Goal: Task Accomplishment & Management: Use online tool/utility

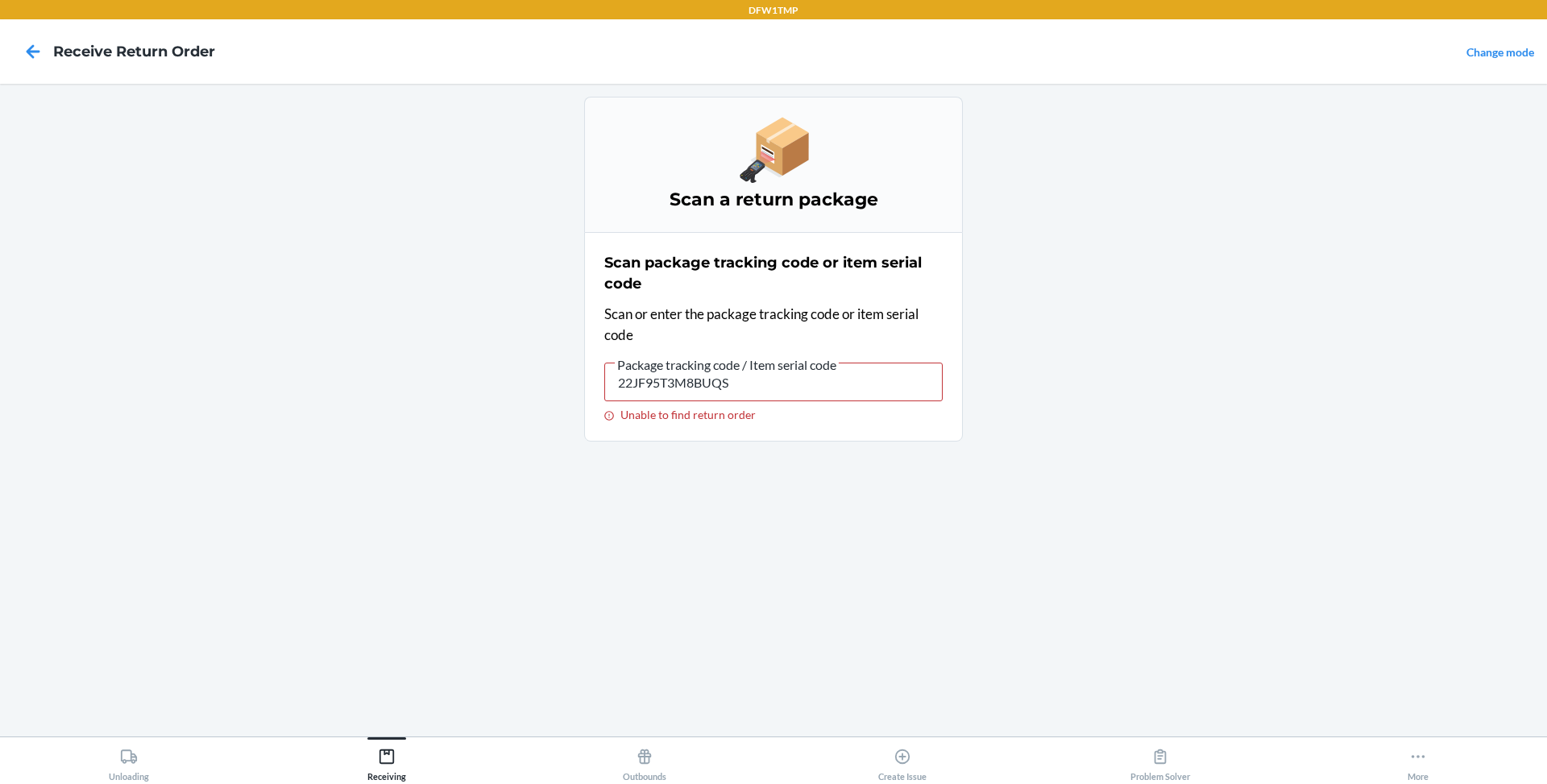
click at [734, 383] on input "22JF95T3M8BUQS" at bounding box center [773, 382] width 339 height 39
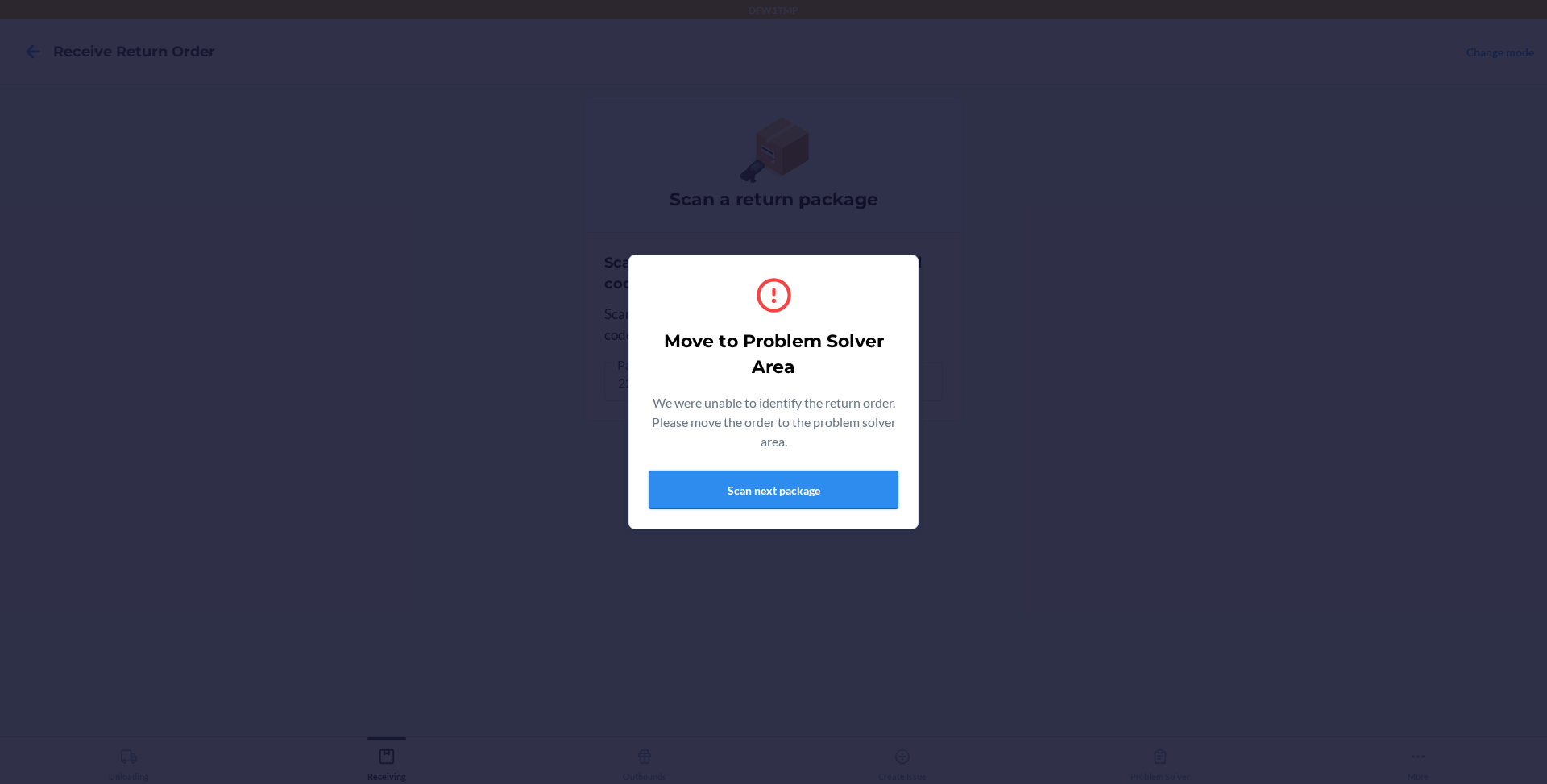
click at [728, 491] on button "Scan next package" at bounding box center [774, 490] width 250 height 39
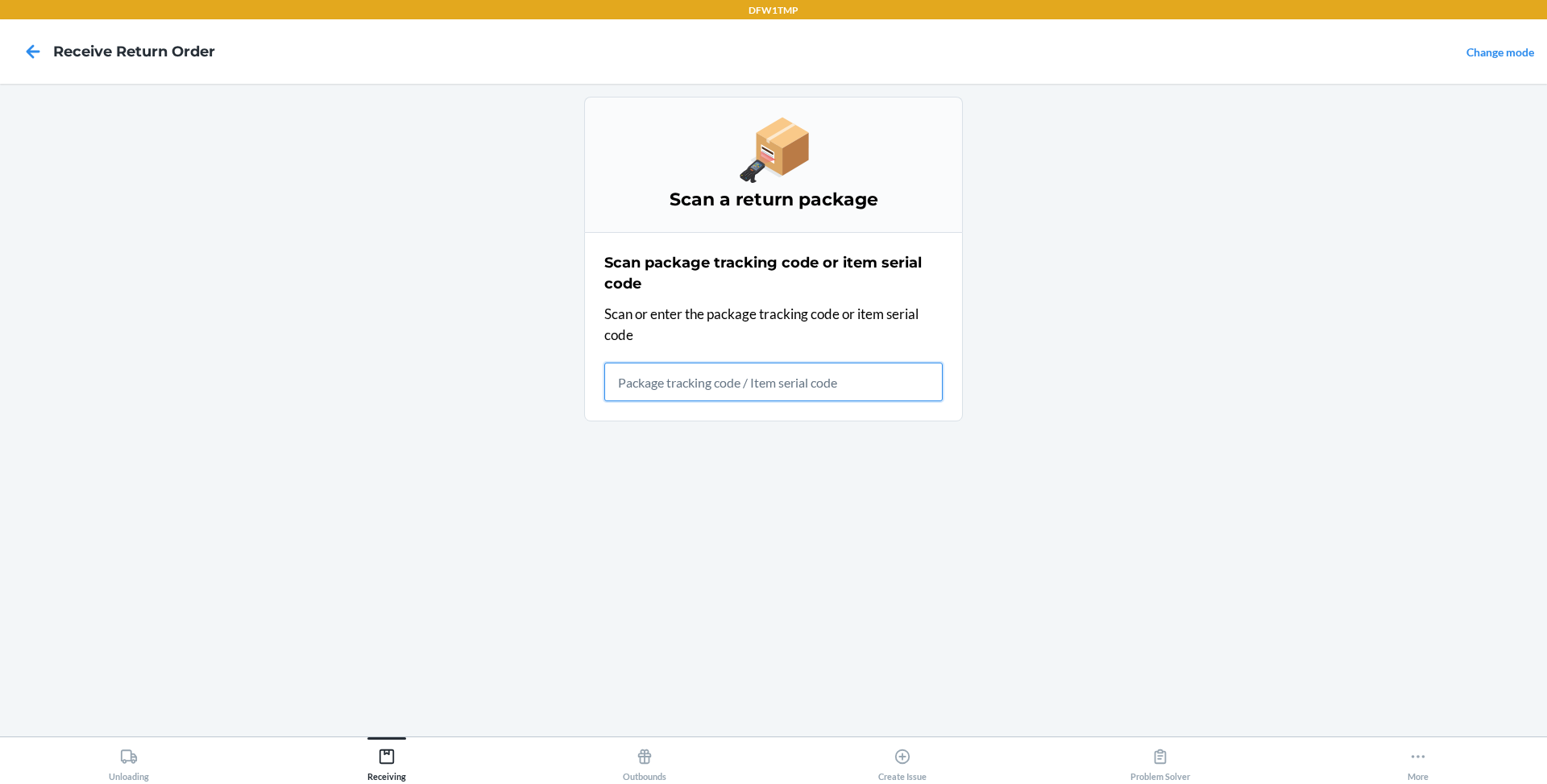
click at [730, 375] on input "text" at bounding box center [773, 382] width 339 height 39
click at [711, 379] on input "Failed to create return order due to duplicate tracking code" at bounding box center [773, 382] width 339 height 39
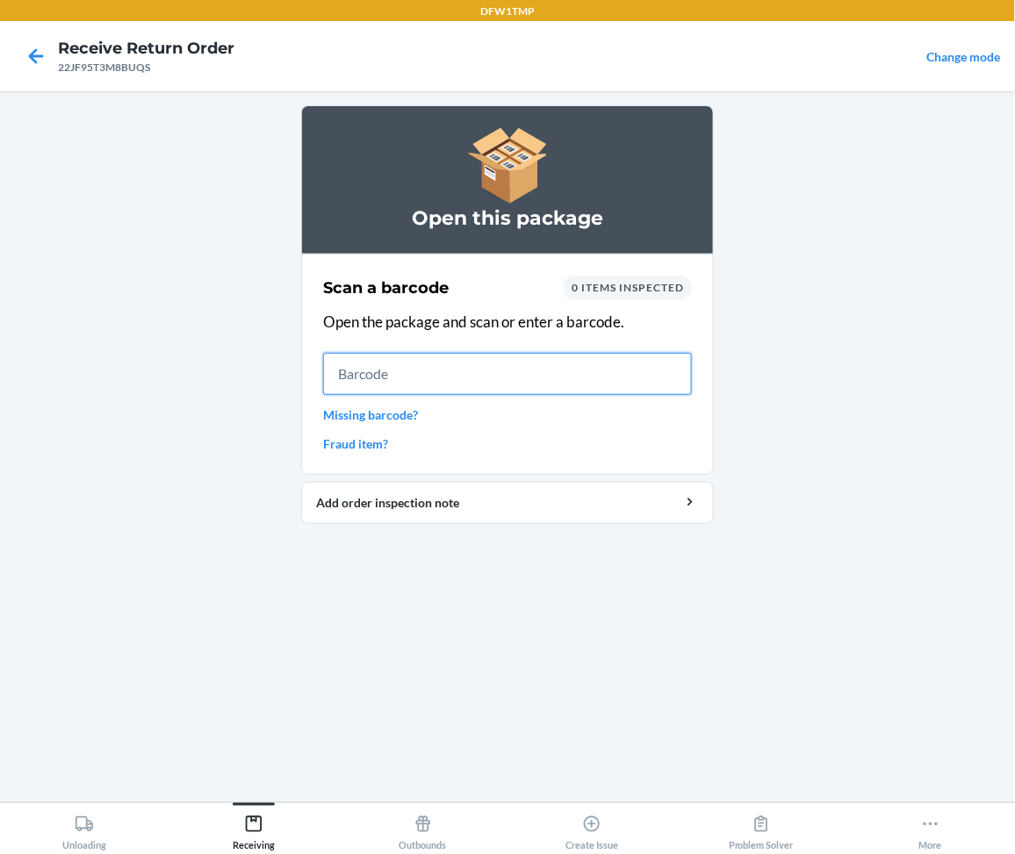
click at [544, 376] on input "text" at bounding box center [507, 374] width 369 height 42
click at [32, 48] on icon at bounding box center [36, 56] width 30 height 30
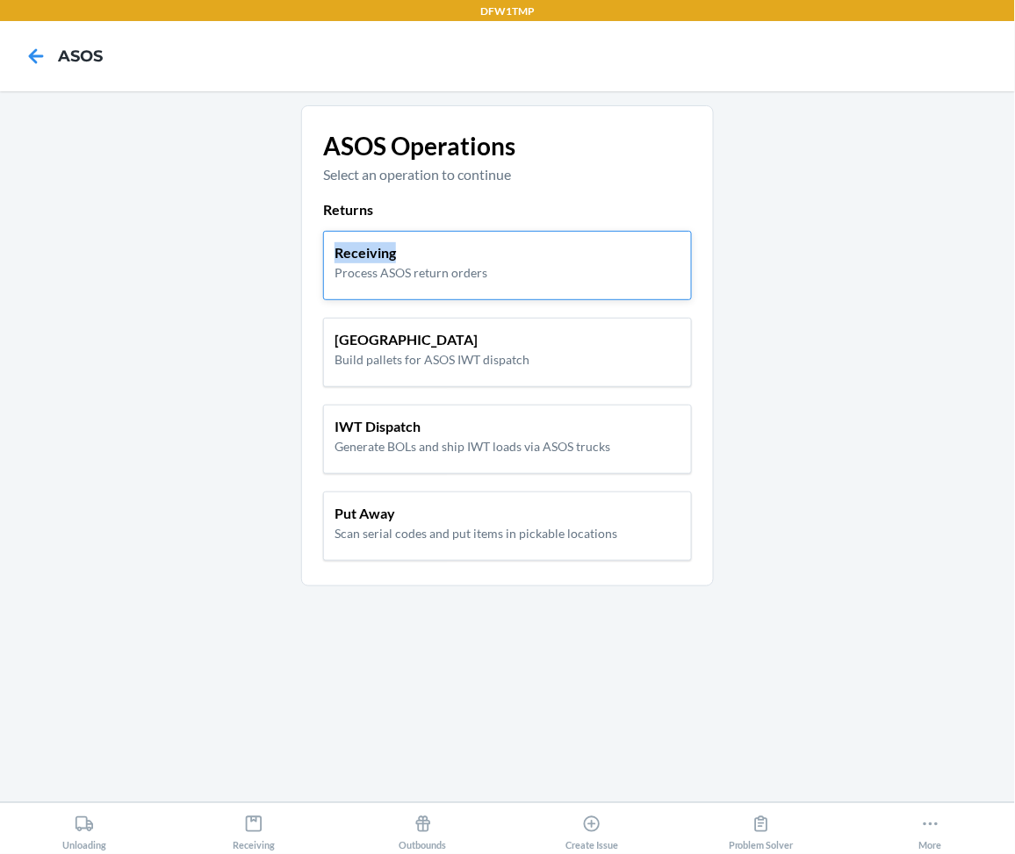
click at [484, 241] on div "Receiving Process ASOS return orders" at bounding box center [507, 265] width 369 height 69
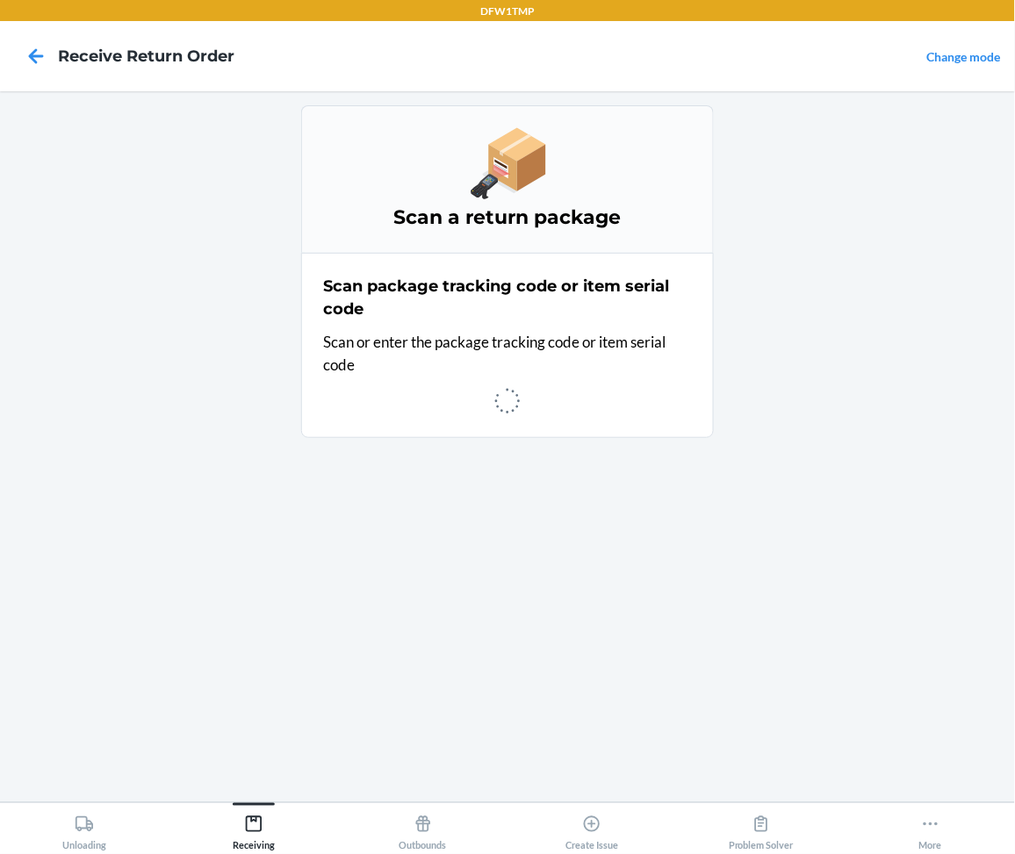
click at [929, 286] on main "Scan a return package Scan package tracking code or item serial code Scan or en…" at bounding box center [507, 446] width 1015 height 711
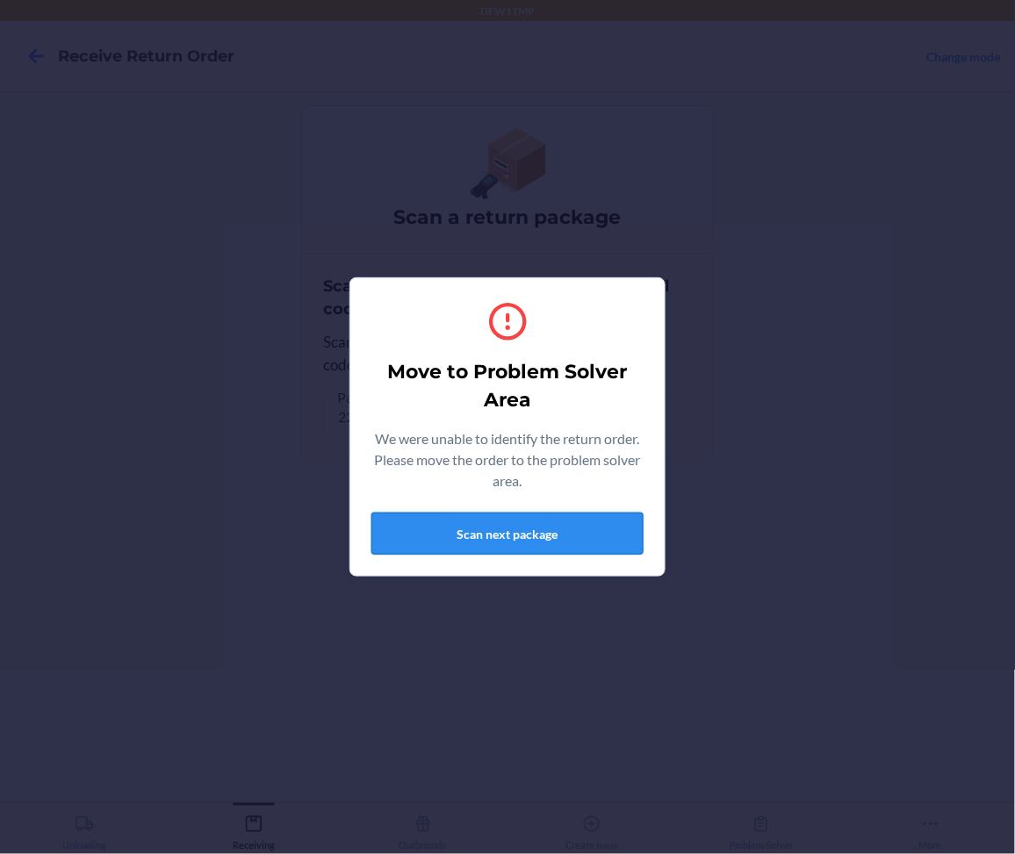
click at [596, 538] on button "Scan next package" at bounding box center [507, 534] width 272 height 42
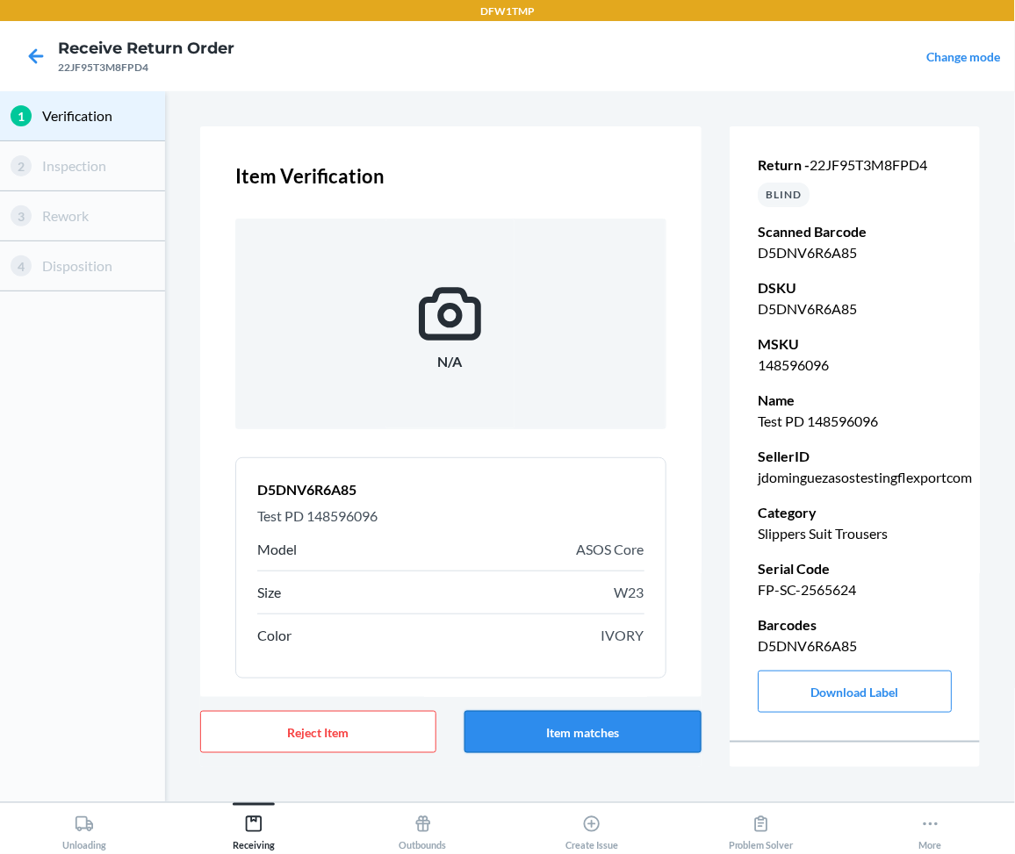
click at [534, 730] on button "Item matches" at bounding box center [582, 732] width 236 height 42
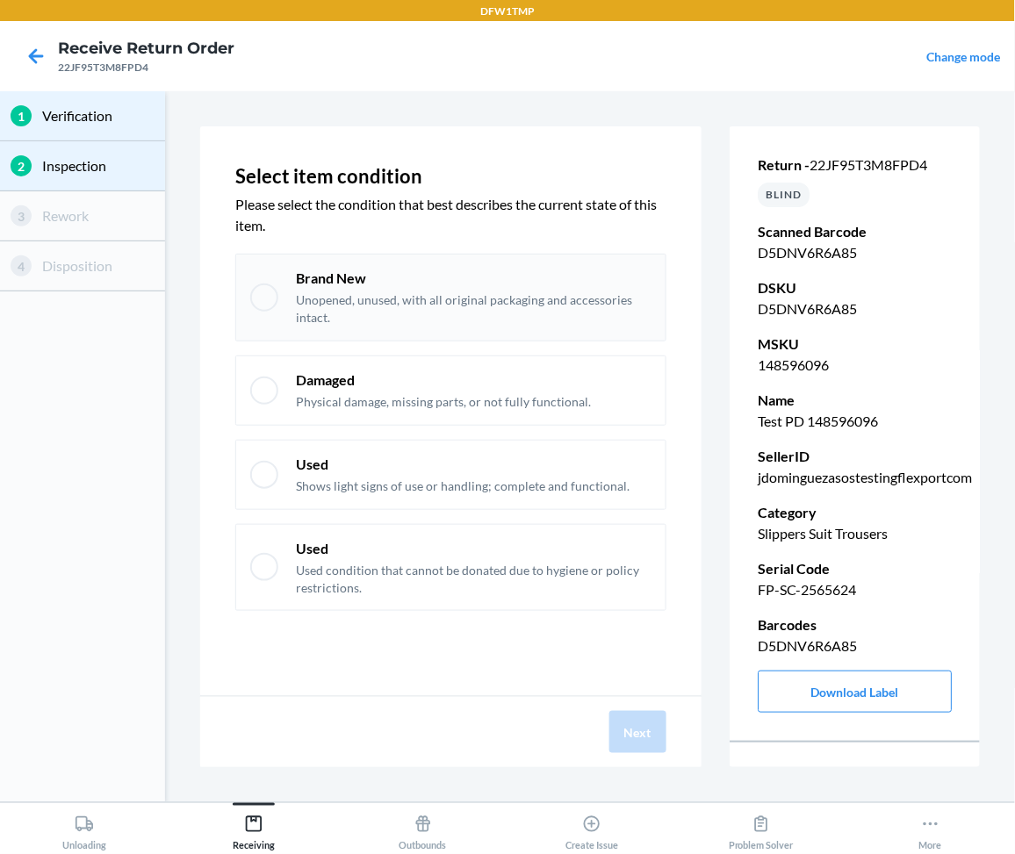
click at [265, 291] on div at bounding box center [264, 297] width 28 height 28
checkbox input "true"
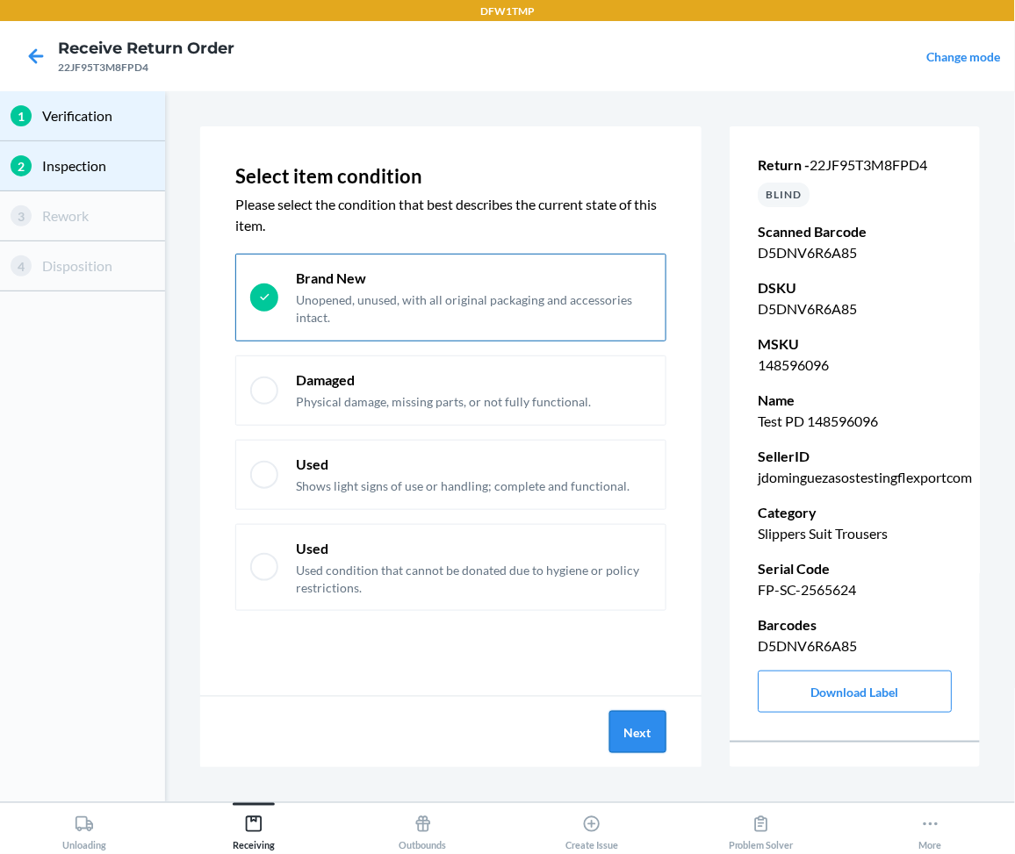
click at [652, 729] on button "Next" at bounding box center [637, 732] width 57 height 42
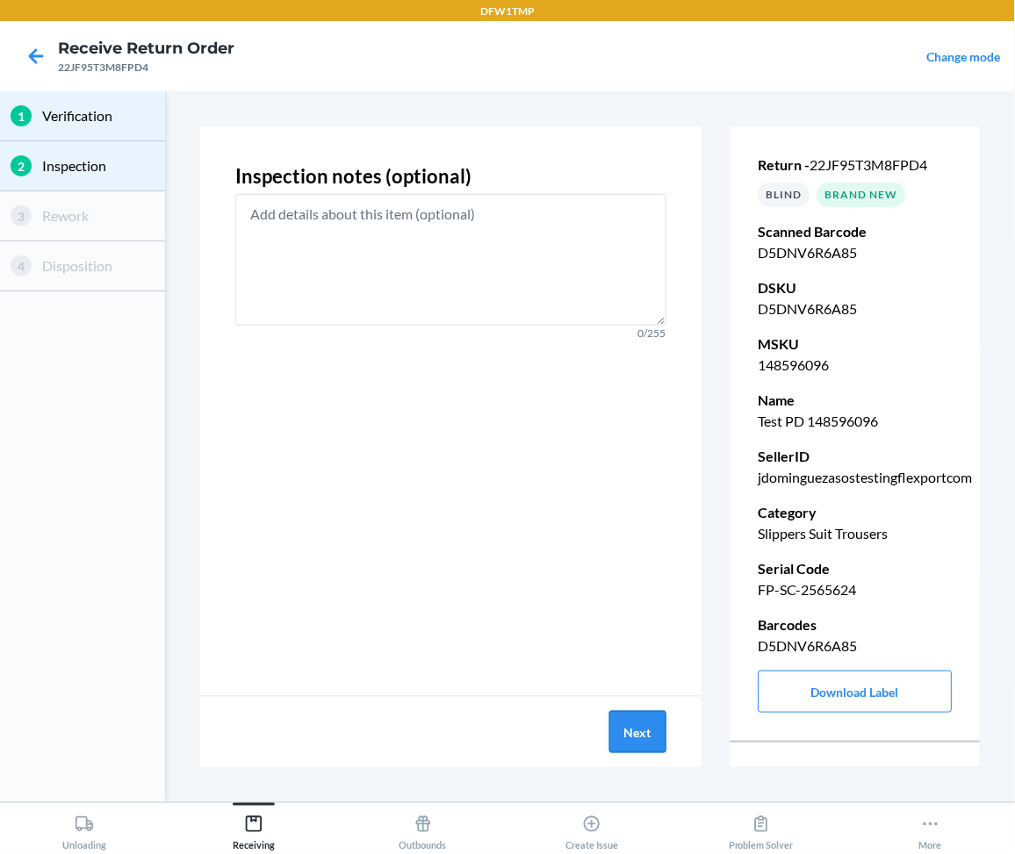
click at [637, 729] on button "Next" at bounding box center [637, 732] width 57 height 42
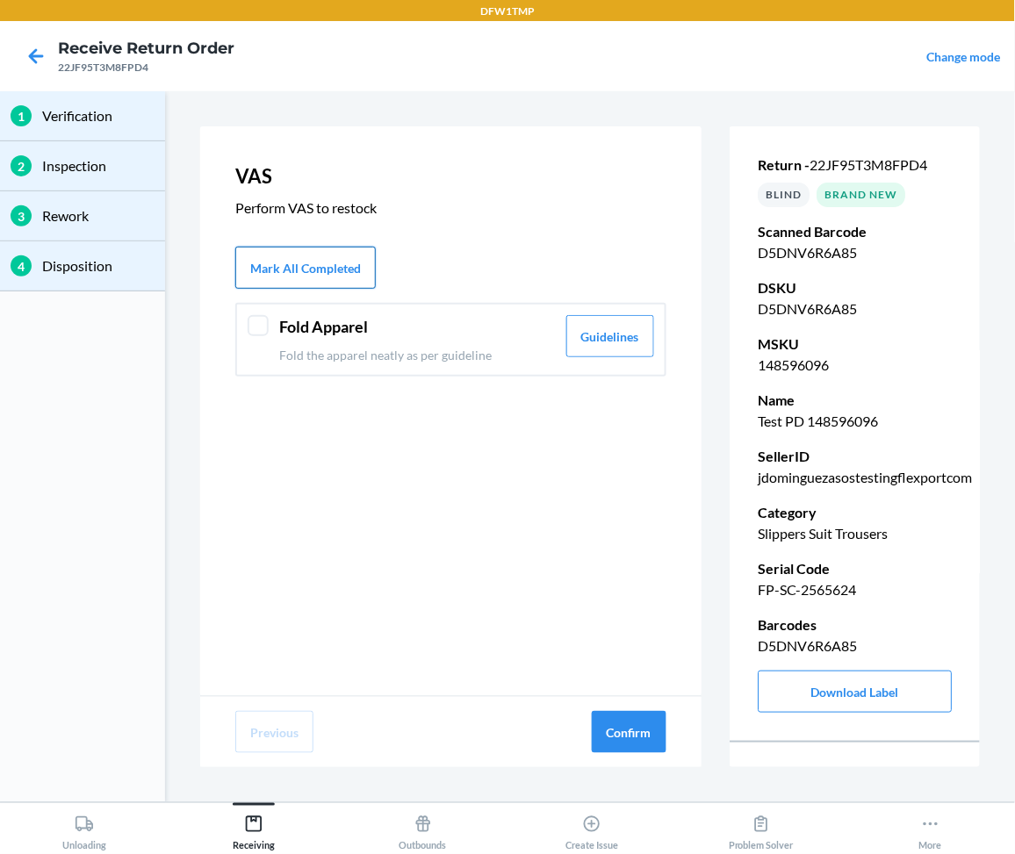
click at [276, 262] on button "Mark All Completed" at bounding box center [305, 268] width 140 height 42
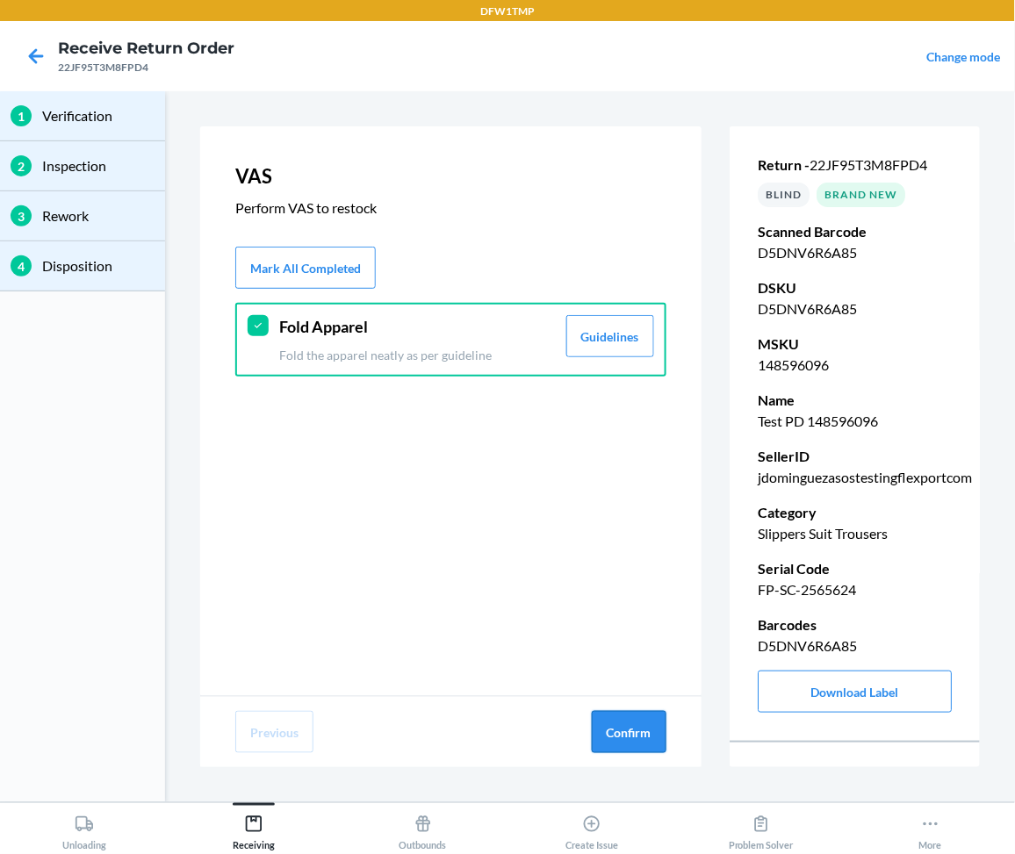
click at [622, 734] on button "Confirm" at bounding box center [629, 732] width 75 height 42
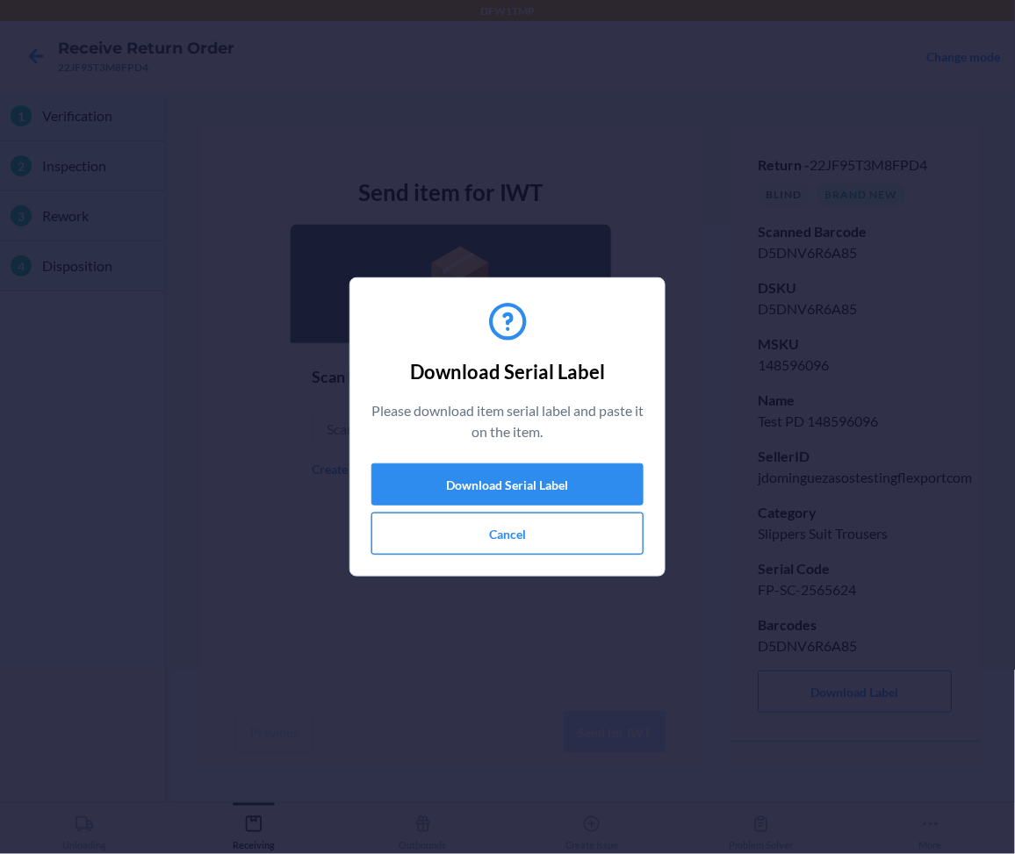
click at [530, 523] on button "Cancel" at bounding box center [507, 534] width 272 height 42
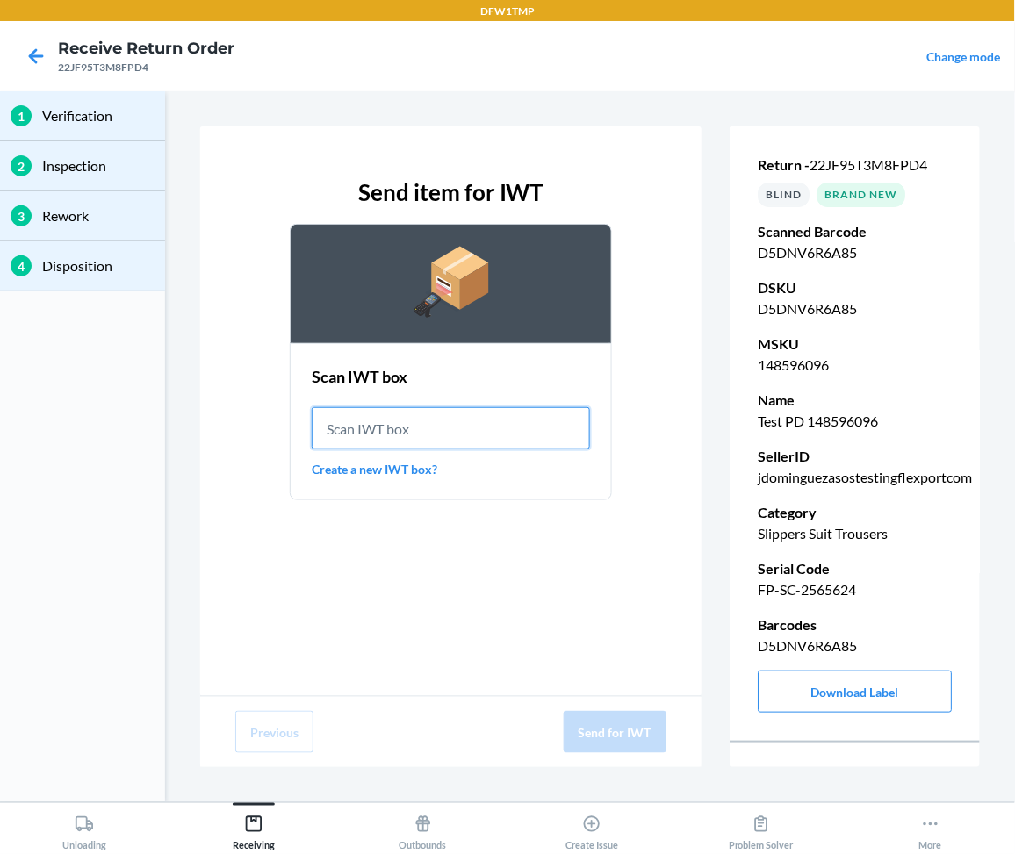
click at [453, 421] on input "text" at bounding box center [451, 428] width 278 height 42
click at [413, 455] on div "Scan IWT box Create a new IWT box?" at bounding box center [451, 422] width 278 height 124
click at [417, 470] on link "Create a new IWT box?" at bounding box center [451, 469] width 278 height 18
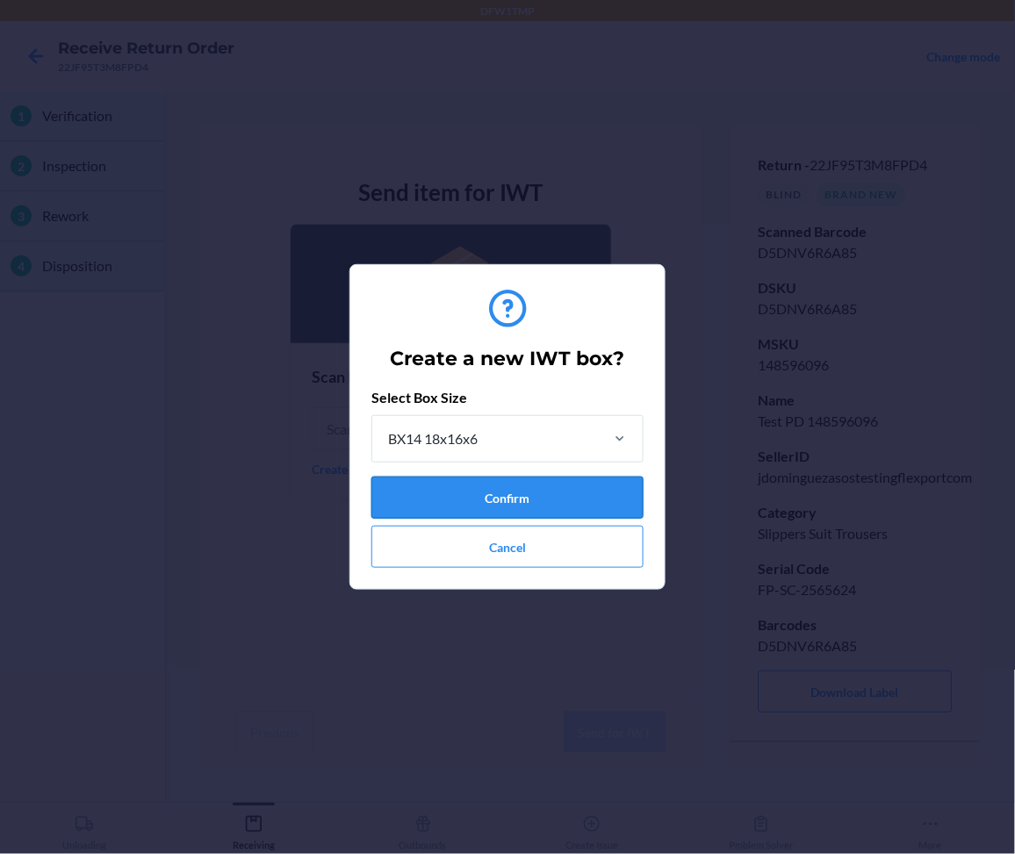
click at [520, 496] on button "Confirm" at bounding box center [507, 498] width 272 height 42
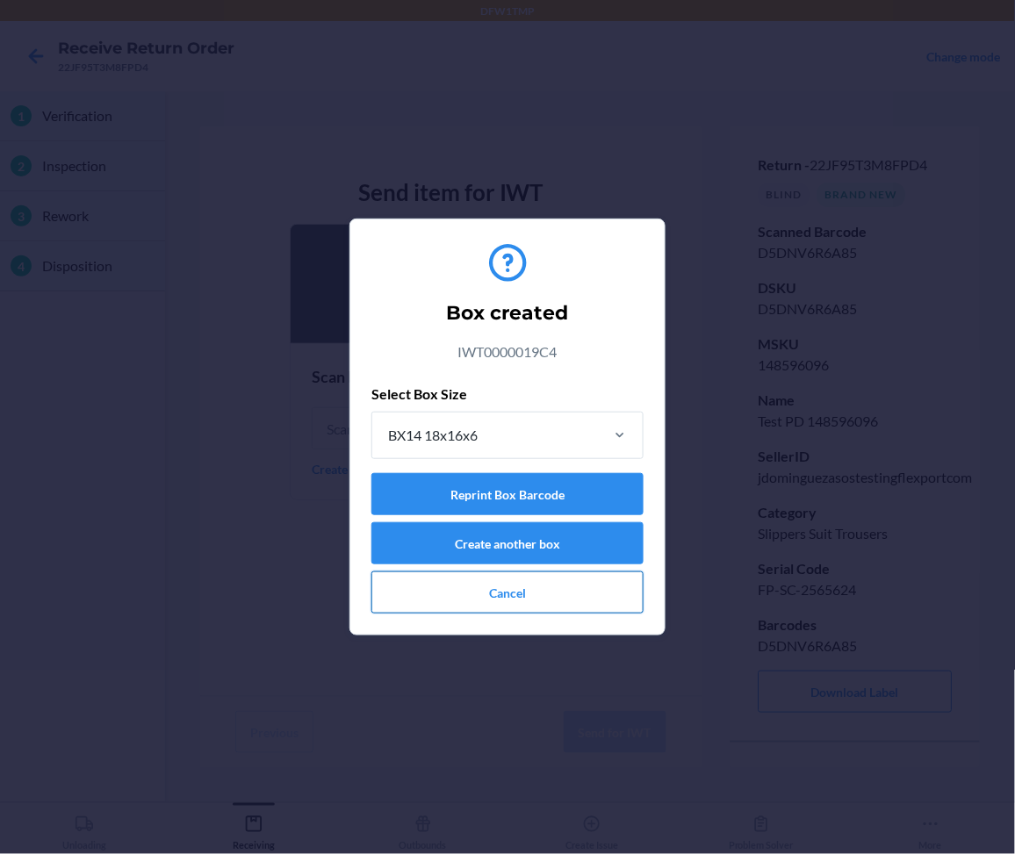
click at [495, 592] on button "Cancel" at bounding box center [507, 592] width 272 height 42
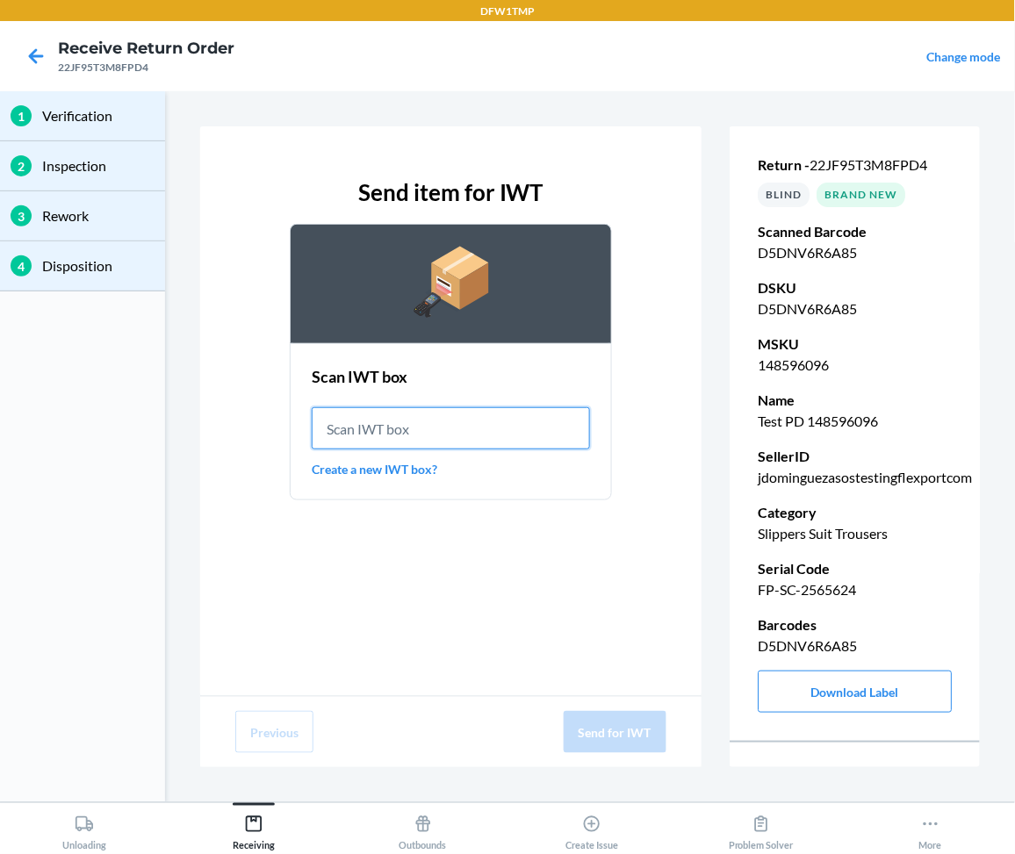
click at [480, 423] on input "text" at bounding box center [451, 428] width 278 height 42
paste input "IWT0000019C4"
type input "IWT0000019C4"
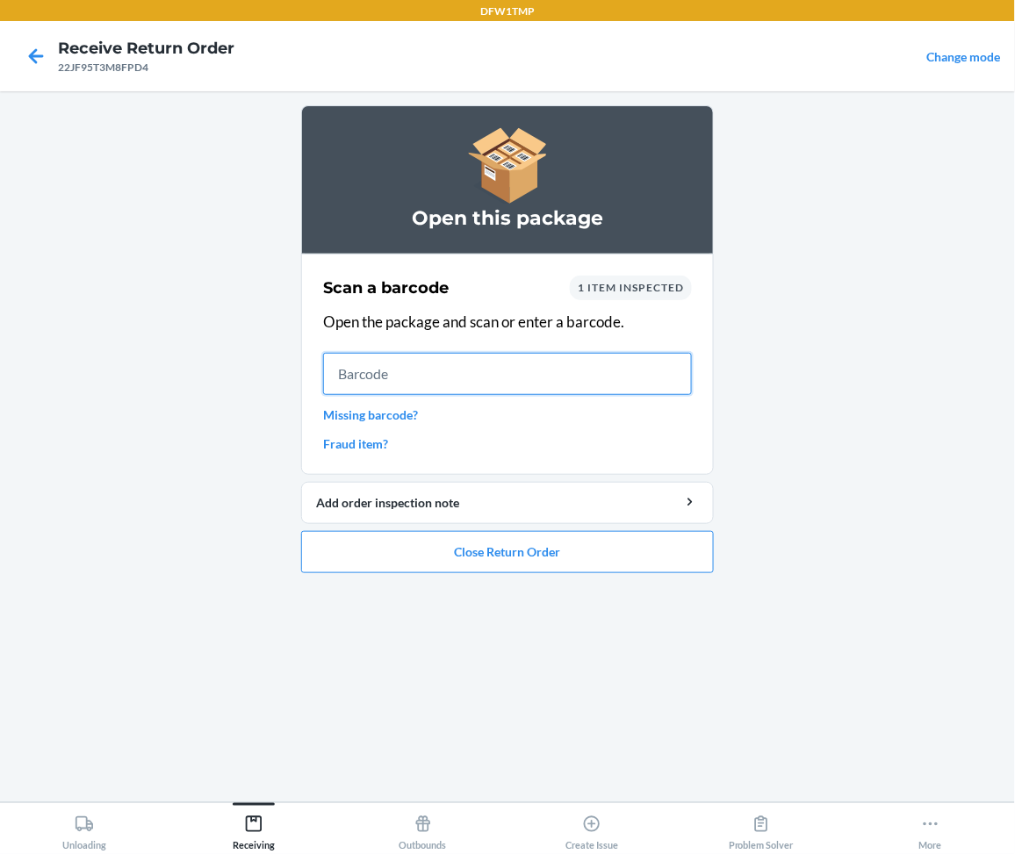
click at [460, 376] on input "text" at bounding box center [507, 374] width 369 height 42
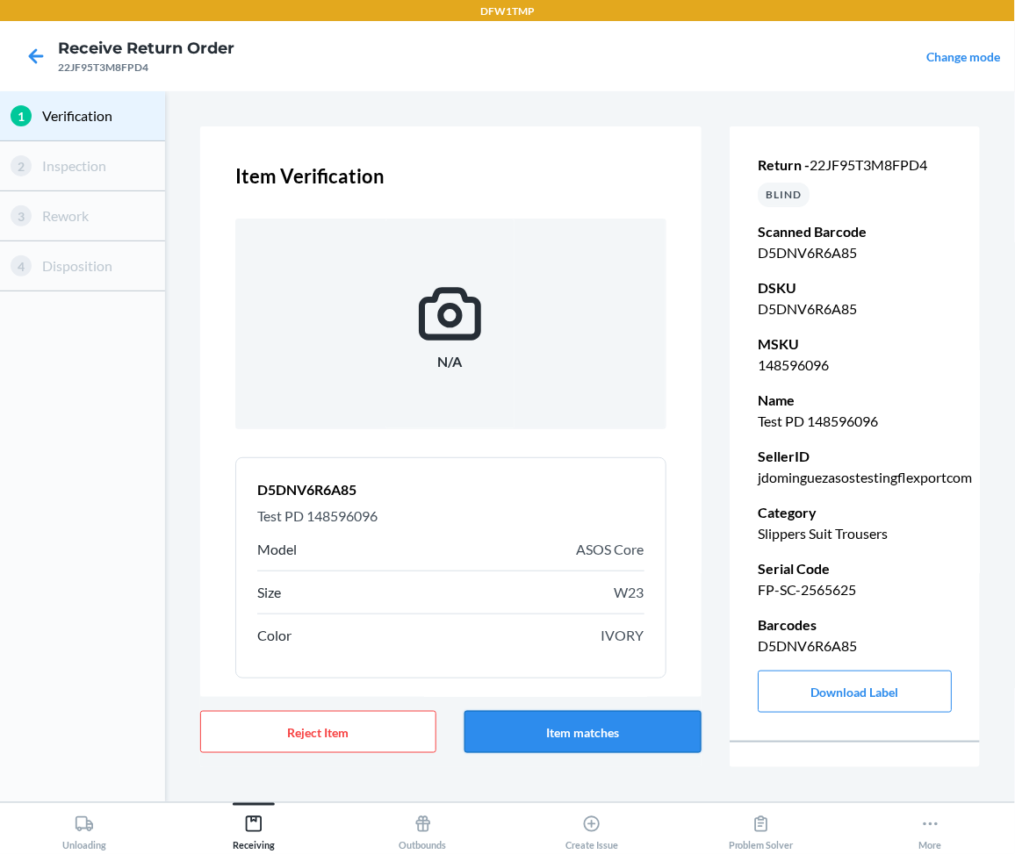
click at [558, 733] on button "Item matches" at bounding box center [582, 732] width 236 height 42
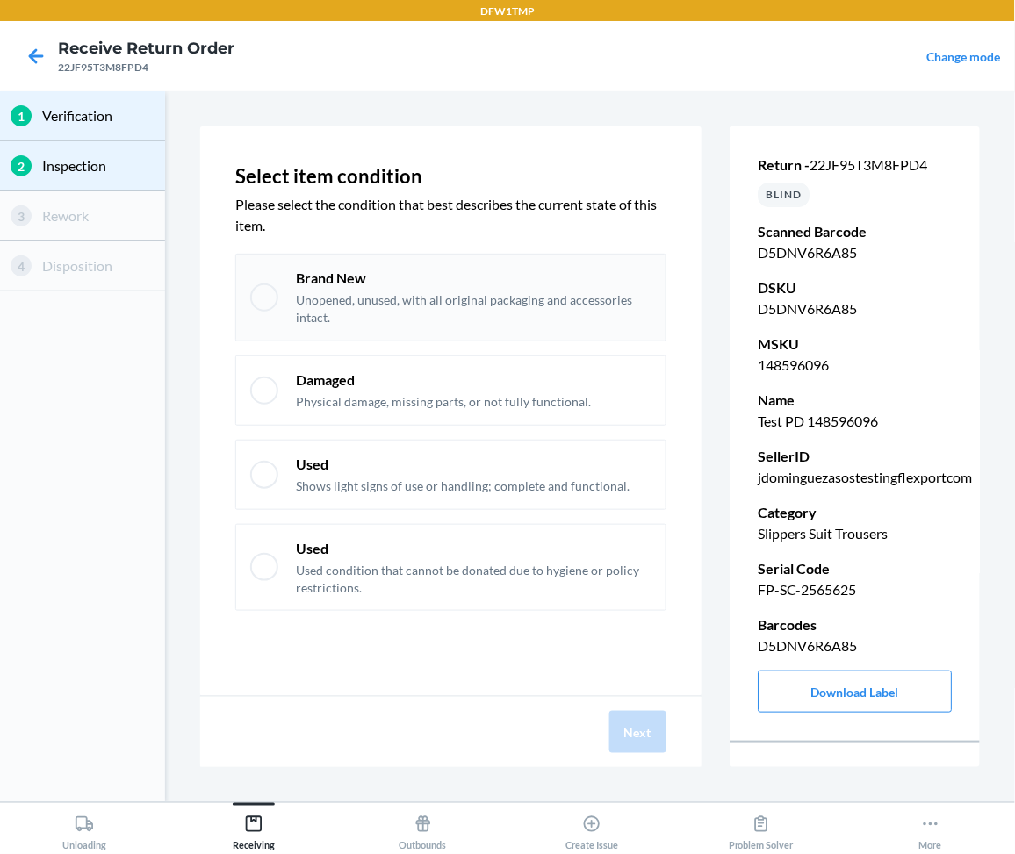
click at [562, 301] on p "Unopened, unused, with all original packaging and accessories intact." at bounding box center [473, 308] width 355 height 34
checkbox input "true"
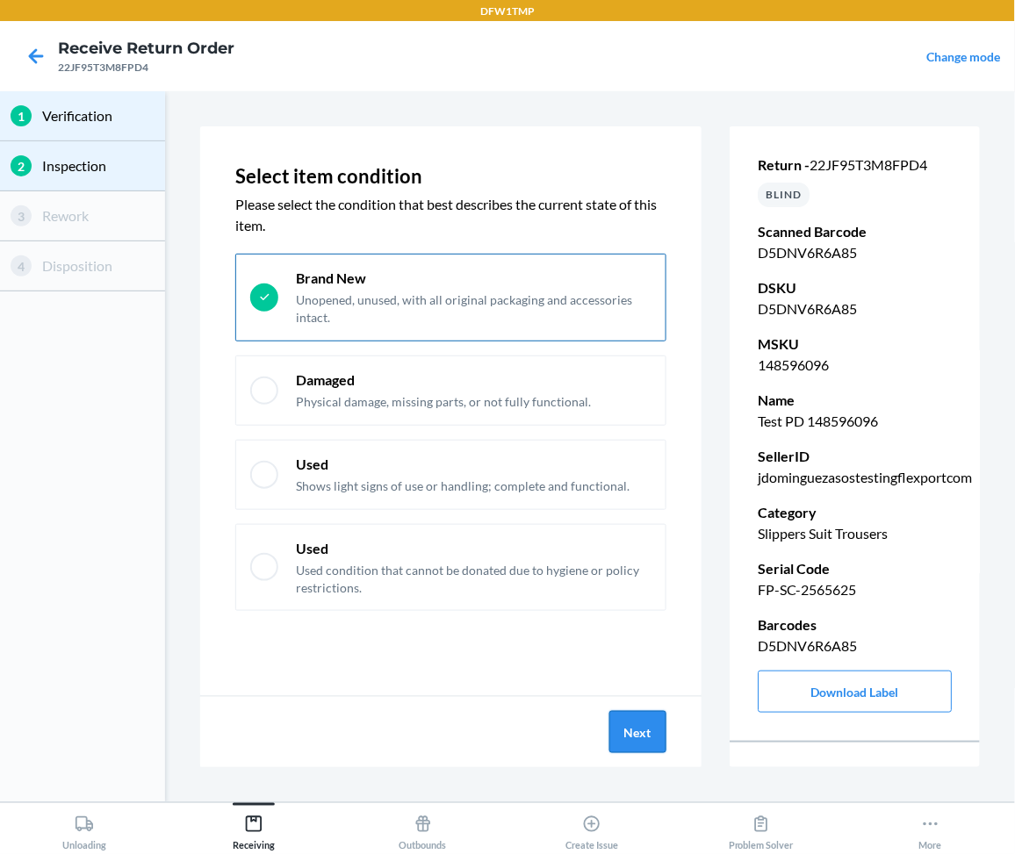
click at [635, 738] on button "Next" at bounding box center [637, 732] width 57 height 42
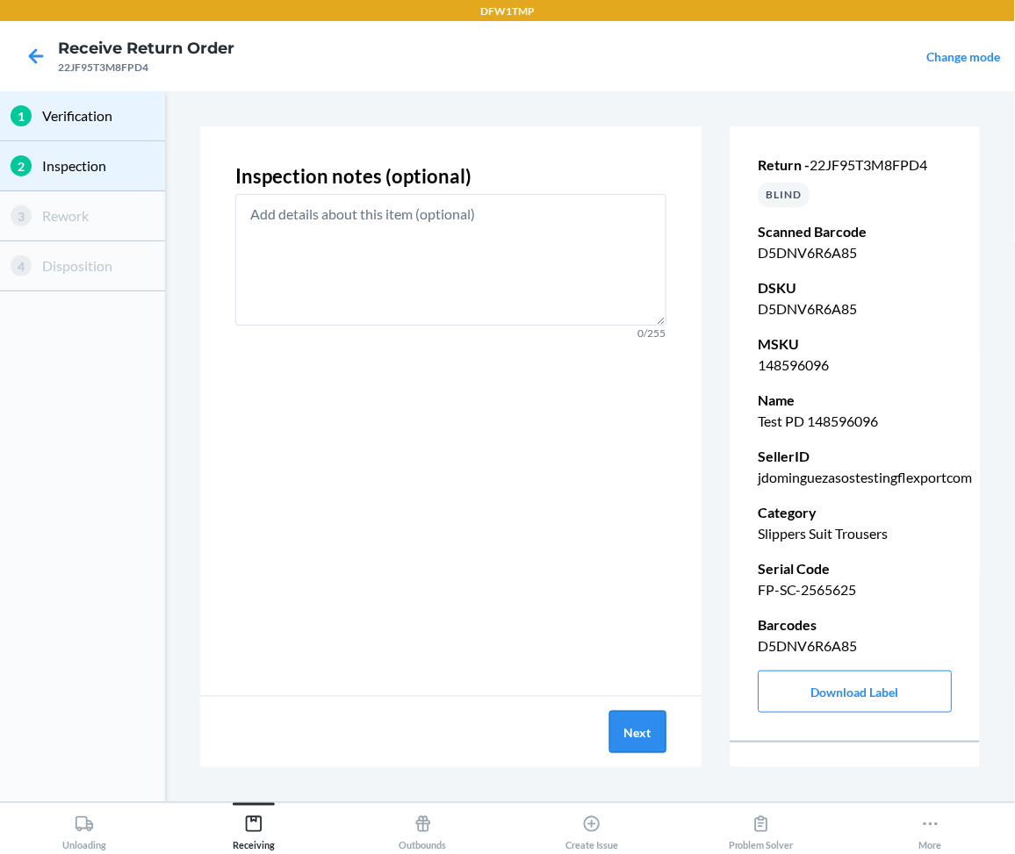
click at [635, 739] on button "Next" at bounding box center [637, 732] width 57 height 42
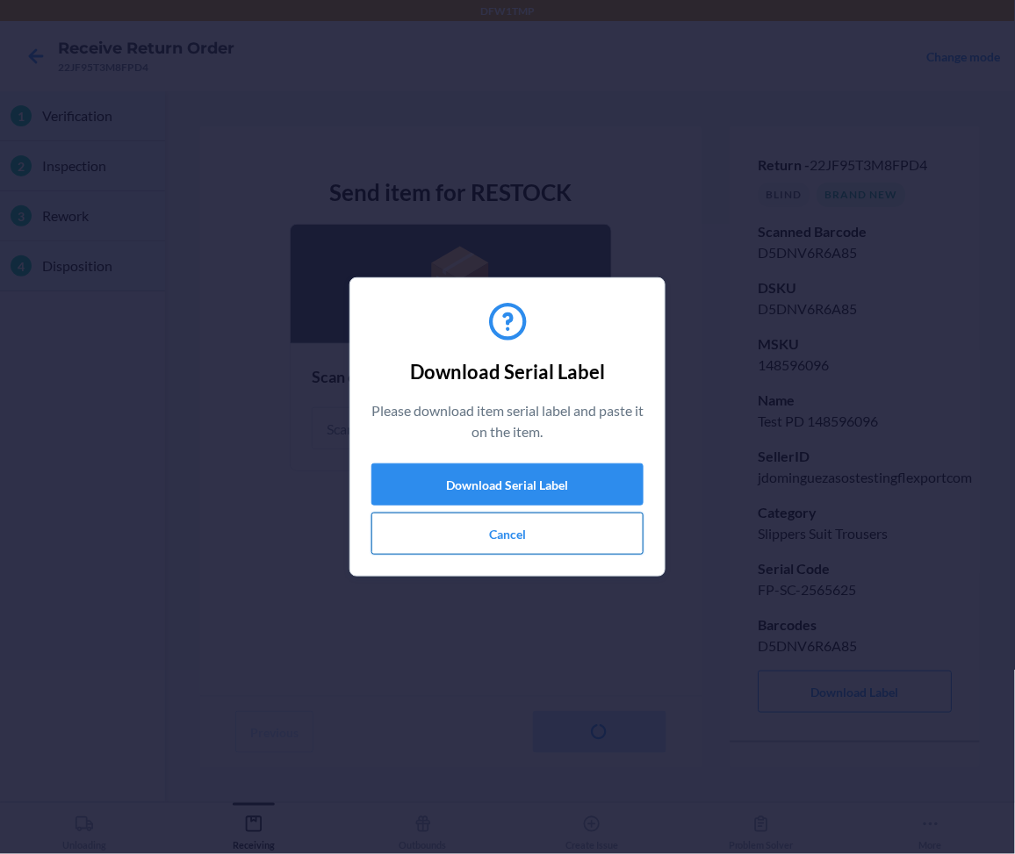
click at [556, 526] on button "Cancel" at bounding box center [507, 534] width 272 height 42
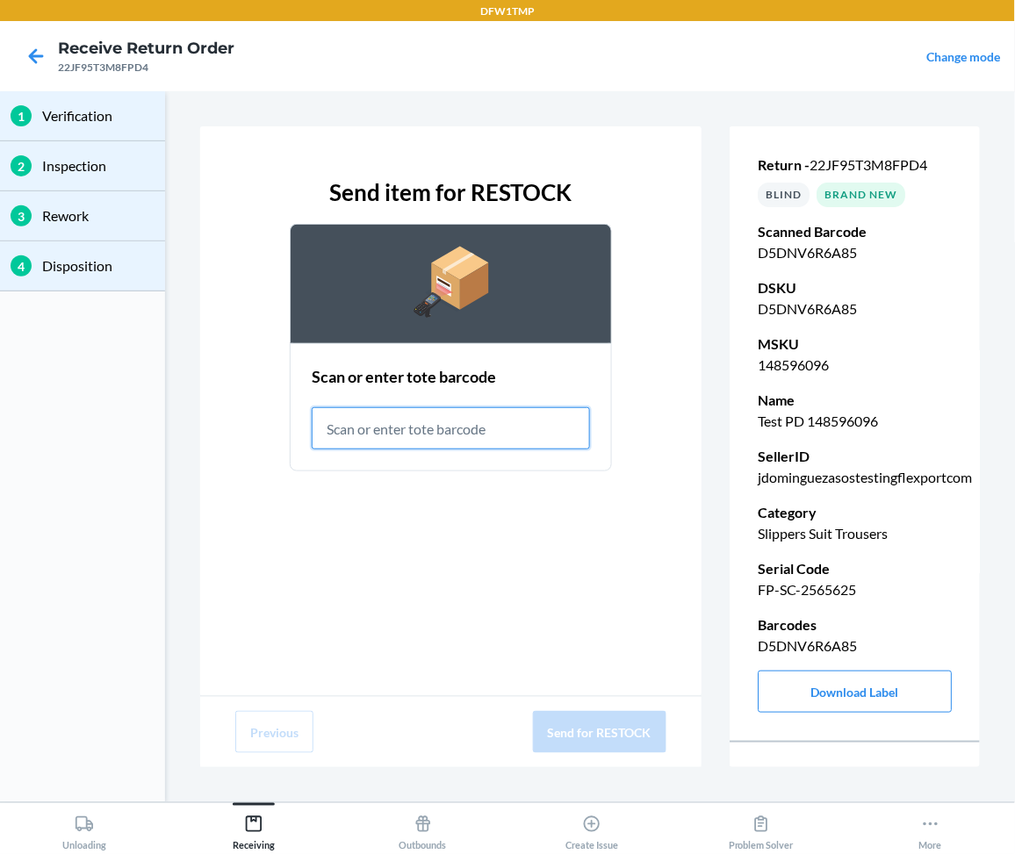
click at [529, 421] on input "text" at bounding box center [451, 428] width 278 height 42
paste input "IWT0000019C4"
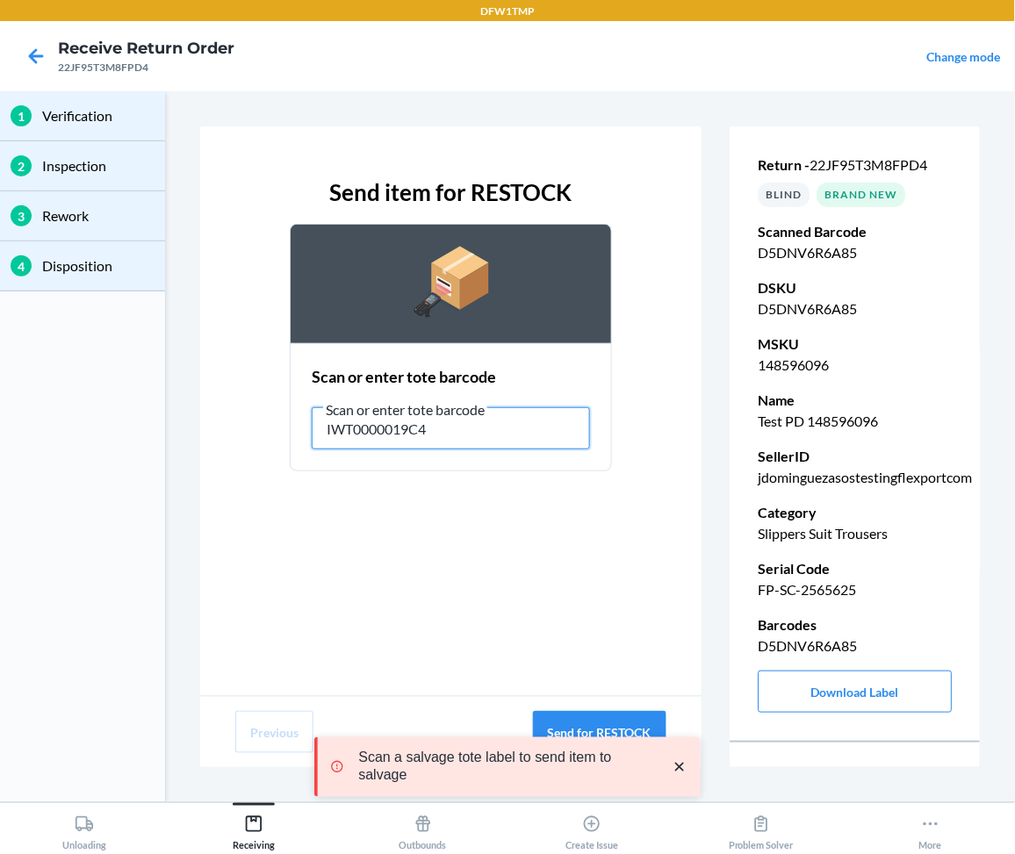
type input "IWT0000019C4"
click at [678, 765] on icon "close toast" at bounding box center [680, 767] width 9 height 9
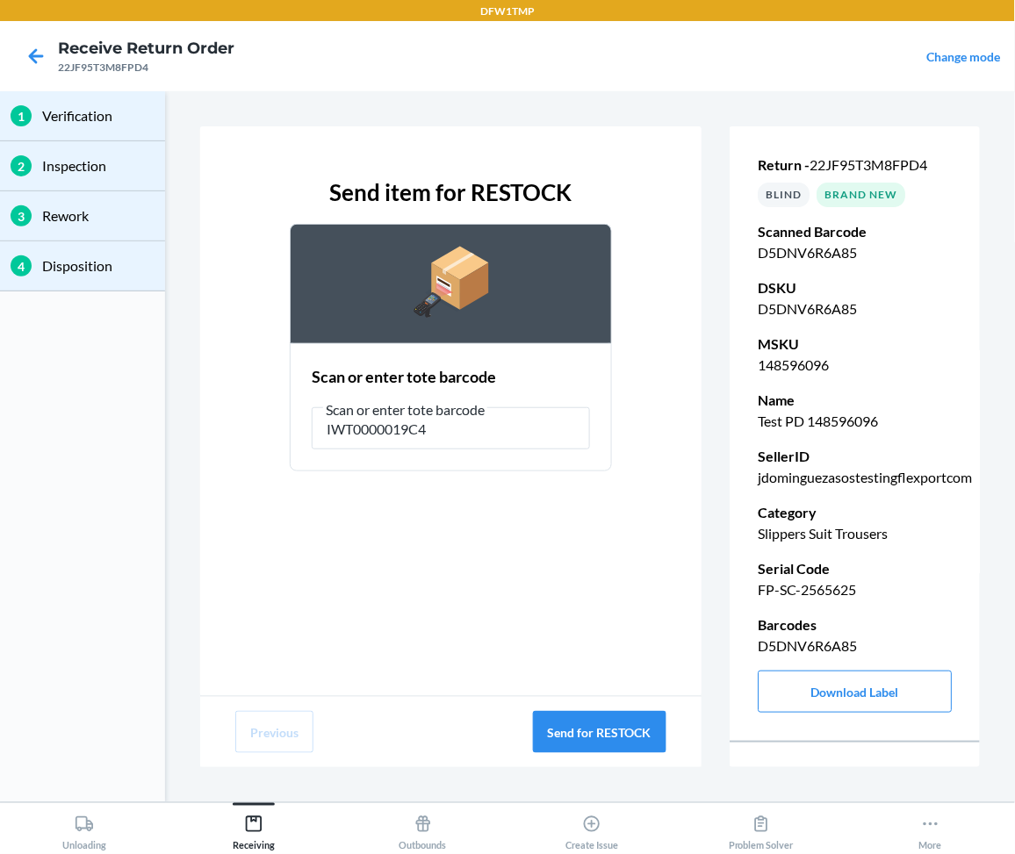
click at [100, 115] on p "Verification" at bounding box center [98, 115] width 112 height 21
click at [101, 262] on p "Disposition" at bounding box center [98, 265] width 112 height 21
click at [75, 223] on p "Rework" at bounding box center [98, 215] width 112 height 21
click at [42, 210] on p "Rework" at bounding box center [98, 215] width 112 height 21
click at [583, 741] on button "Send for RESTOCK" at bounding box center [599, 732] width 133 height 42
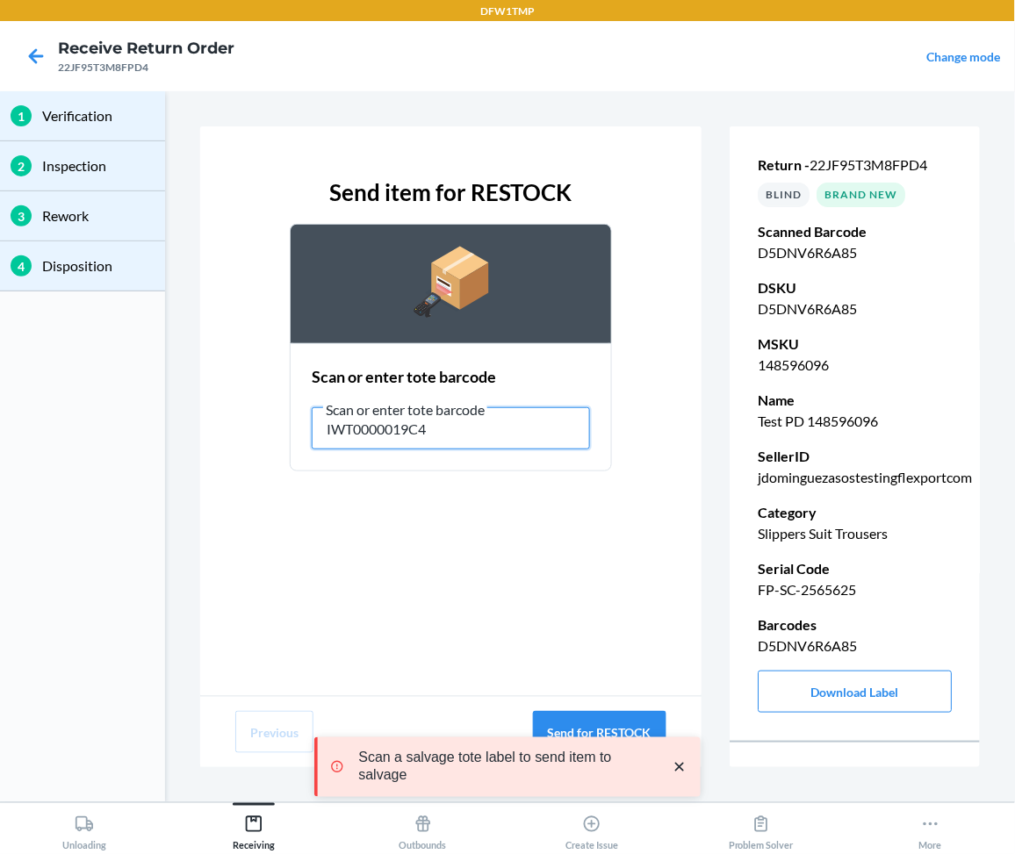
drag, startPoint x: 441, startPoint y: 432, endPoint x: 172, endPoint y: 393, distance: 272.2
click at [173, 394] on section "Send item for RESTOCK Scan or enter tote barcode Scan or enter tote barcode IWT…" at bounding box center [590, 446] width 836 height 697
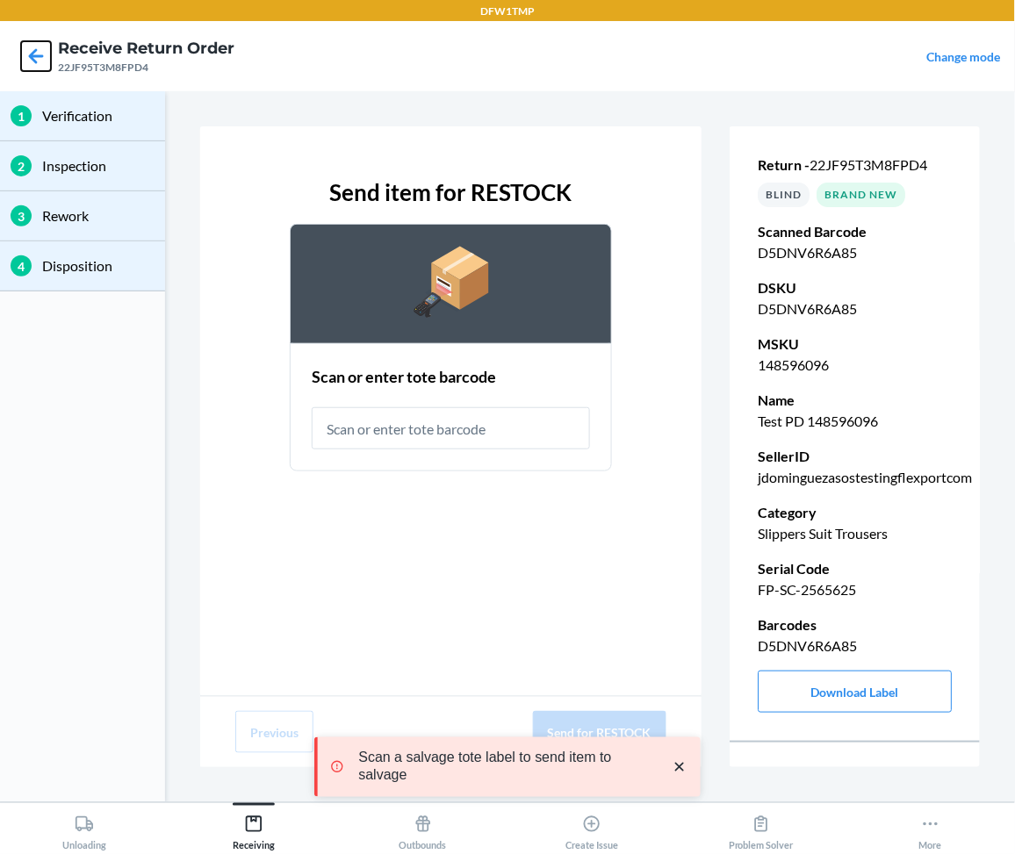
click at [31, 55] on icon at bounding box center [36, 55] width 15 height 15
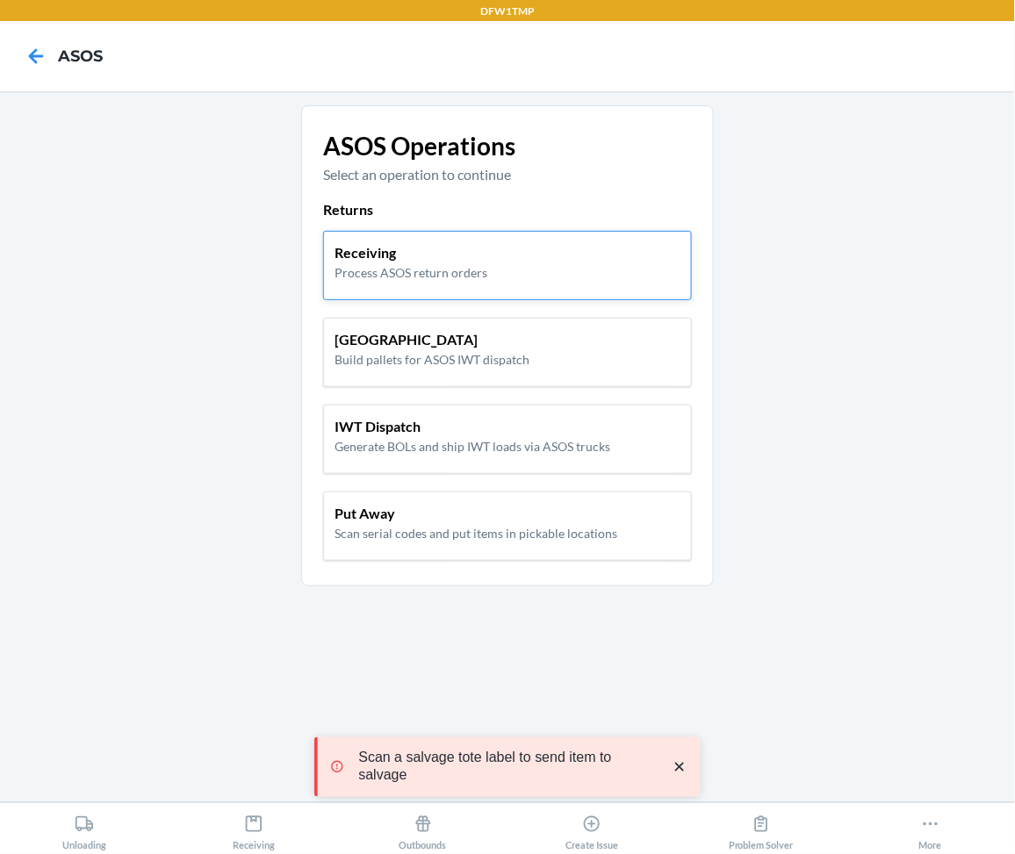
click at [450, 263] on p "Process ASOS return orders" at bounding box center [410, 272] width 153 height 18
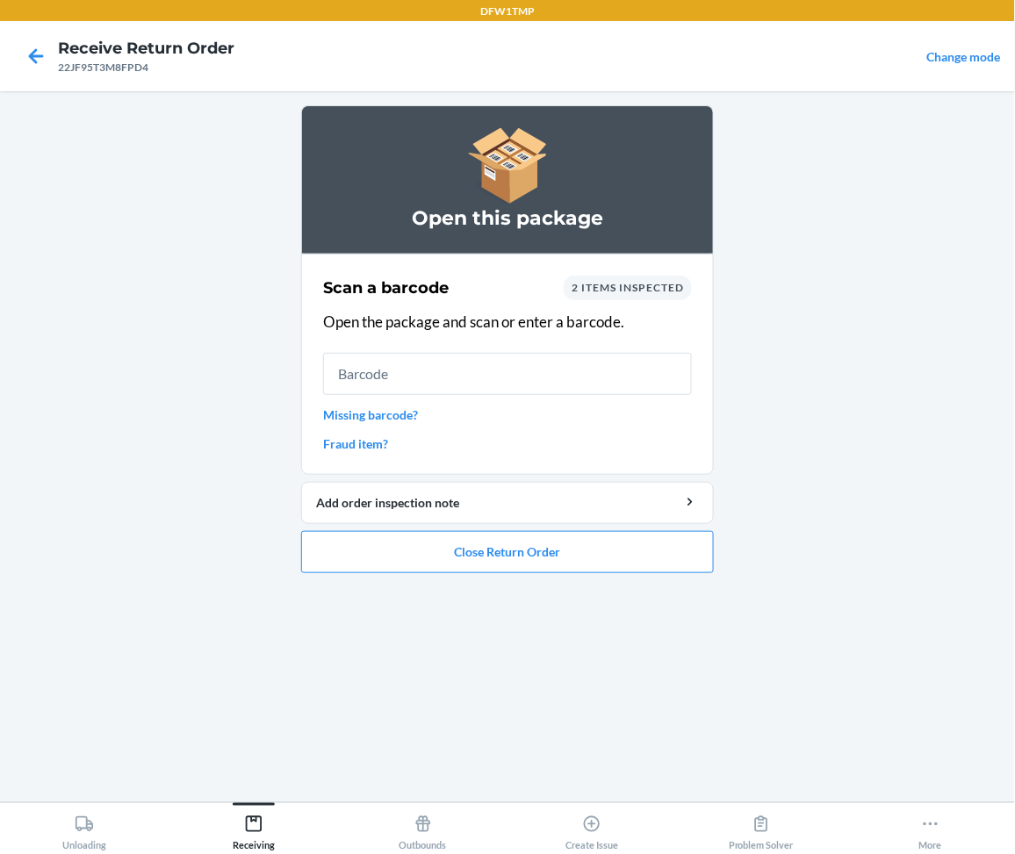
click at [607, 296] on div "2 items inspected" at bounding box center [627, 288] width 128 height 25
click at [606, 277] on div "2 items inspected" at bounding box center [627, 288] width 128 height 25
drag, startPoint x: 584, startPoint y: 491, endPoint x: 716, endPoint y: 427, distance: 146.8
click at [719, 427] on main "Open this package Scan a barcode 2 items inspected Open the package and scan or…" at bounding box center [507, 446] width 1015 height 711
click at [626, 434] on link "Fraud item?" at bounding box center [507, 443] width 369 height 18
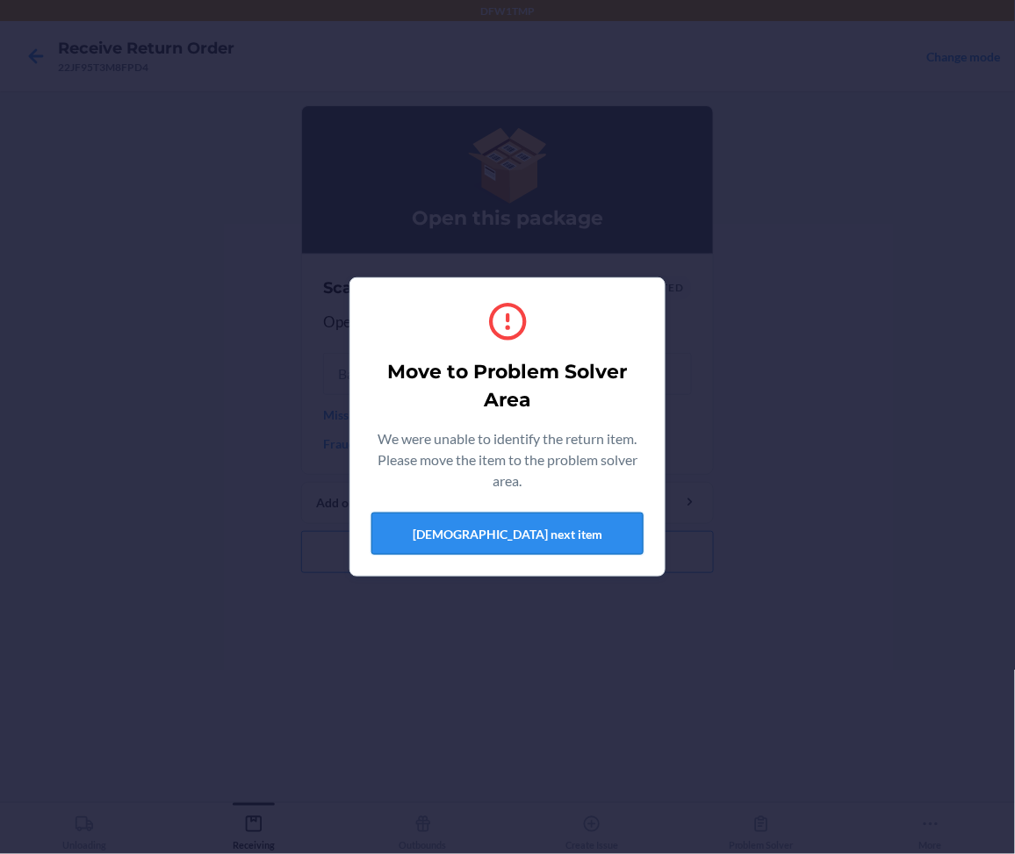
click at [586, 539] on button "[DEMOGRAPHIC_DATA] next item" at bounding box center [507, 534] width 272 height 42
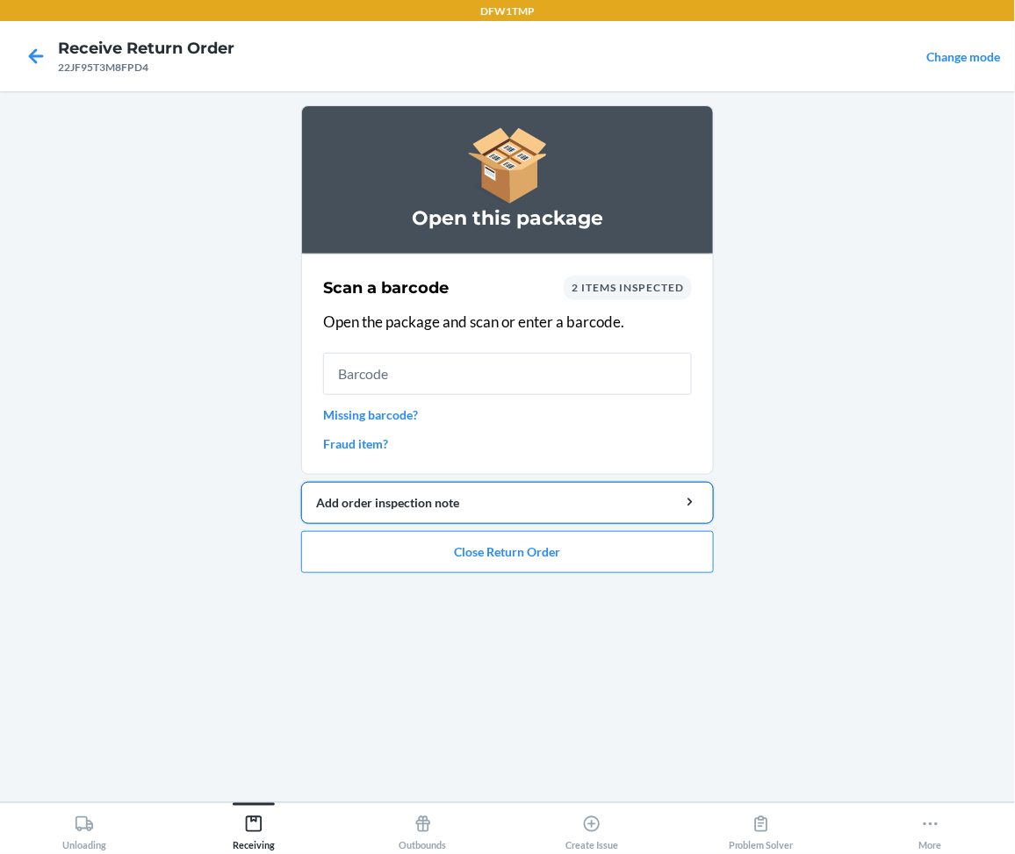
click at [606, 493] on div "Add order inspection note" at bounding box center [507, 502] width 383 height 18
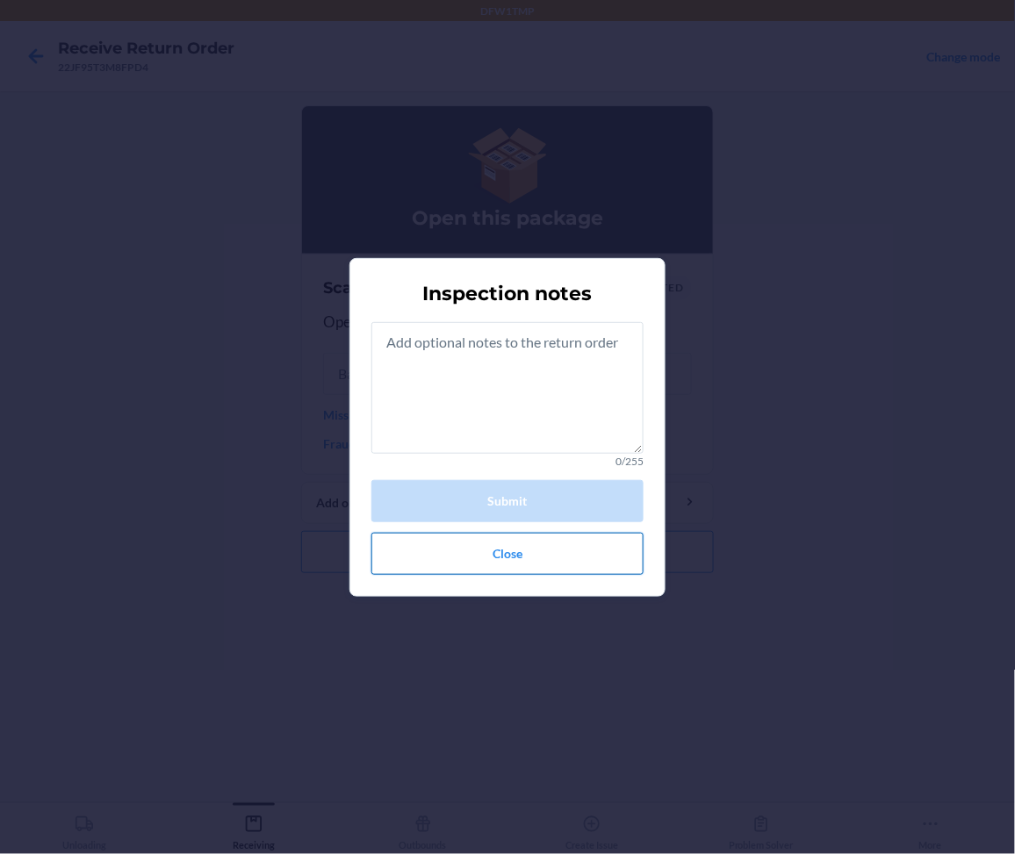
click at [480, 555] on button "Close" at bounding box center [507, 554] width 272 height 42
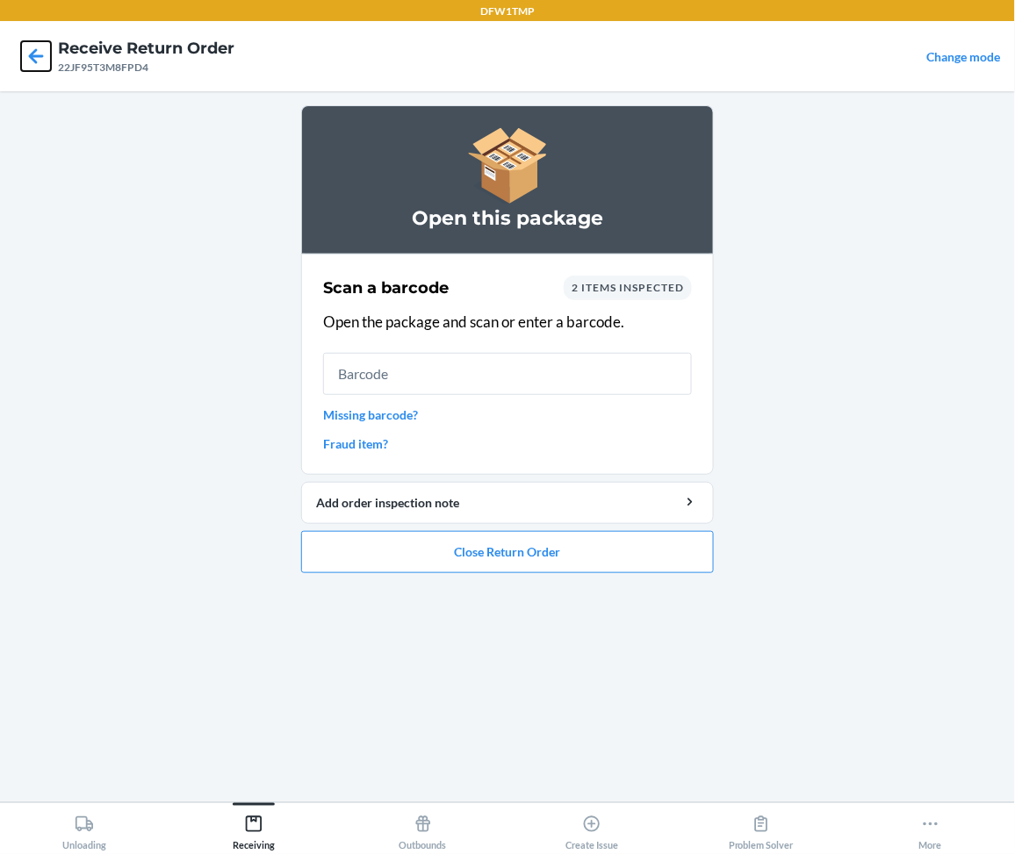
click at [32, 57] on icon at bounding box center [36, 56] width 30 height 30
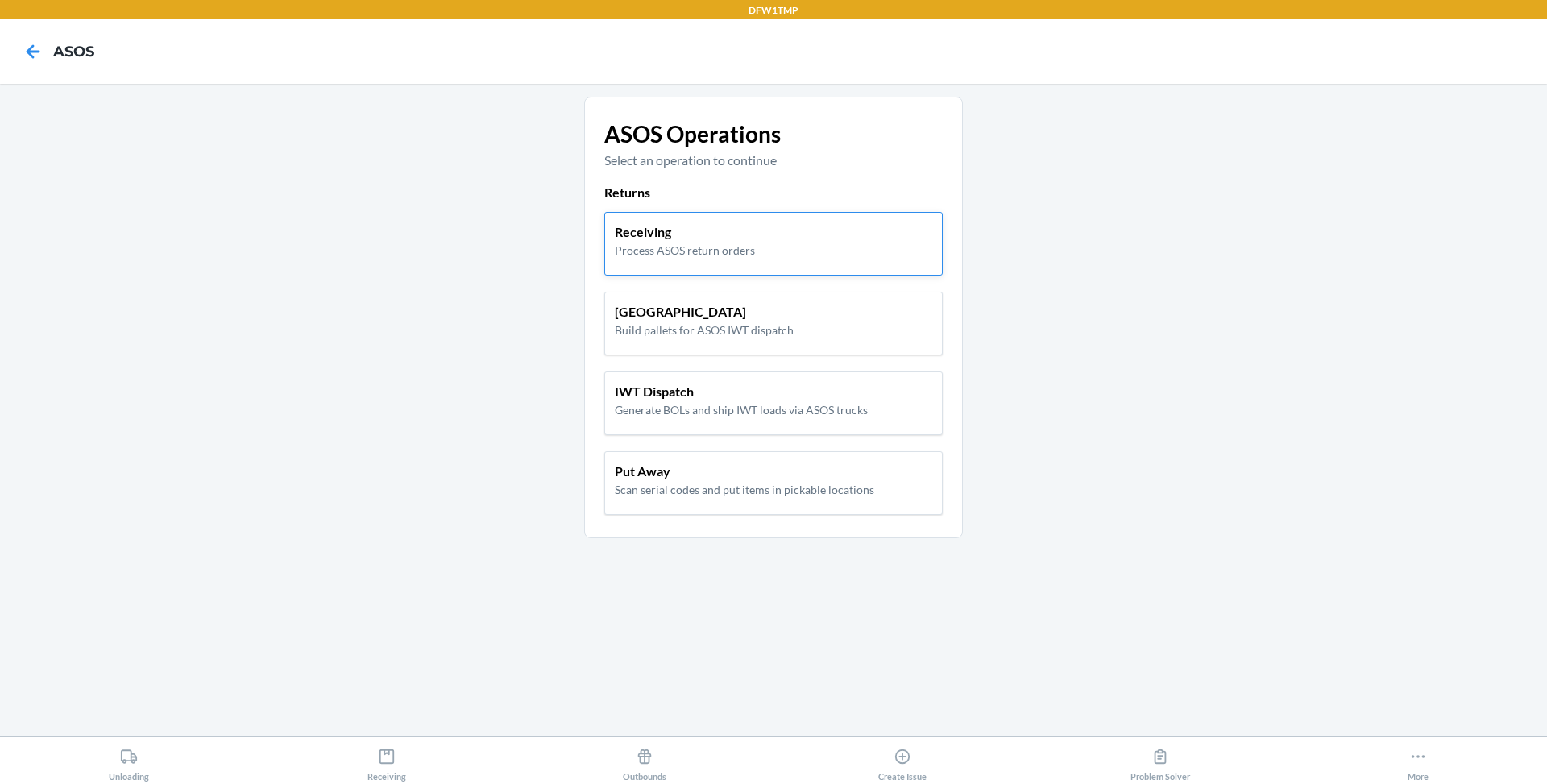
click at [662, 242] on p "Process ASOS return orders" at bounding box center [685, 250] width 140 height 17
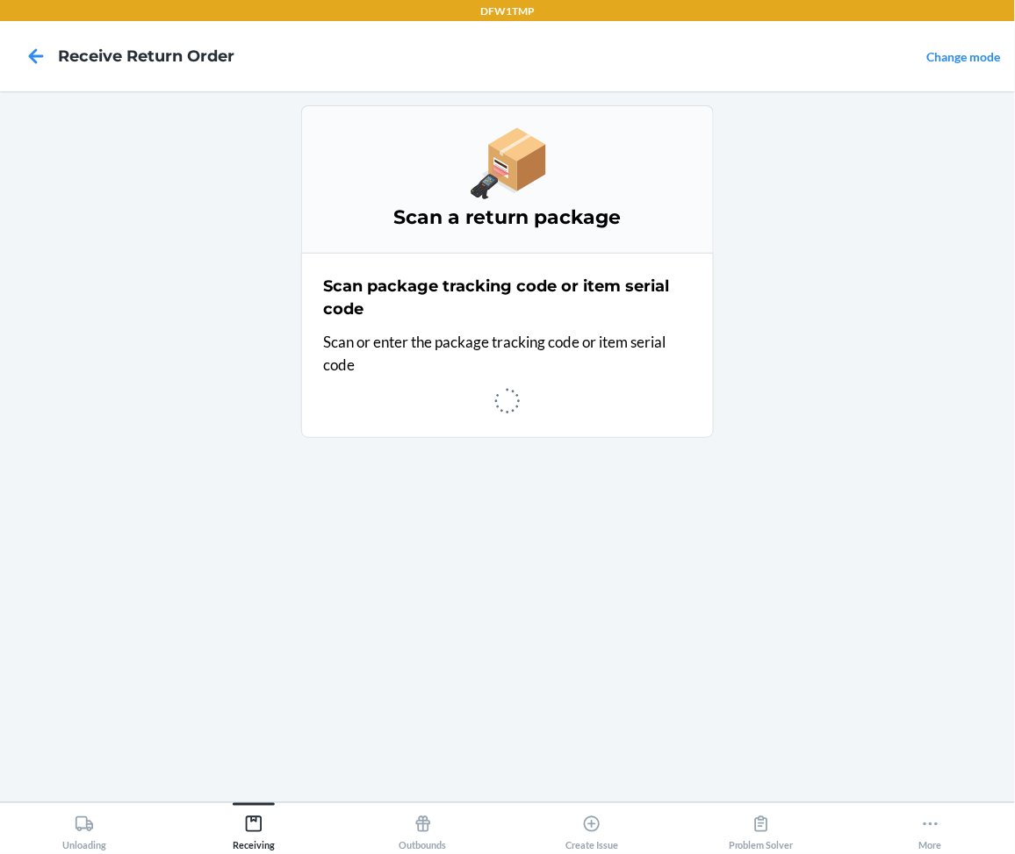
click at [722, 356] on main "Scan a return package Scan package tracking code or item serial code Scan or en…" at bounding box center [507, 446] width 1015 height 711
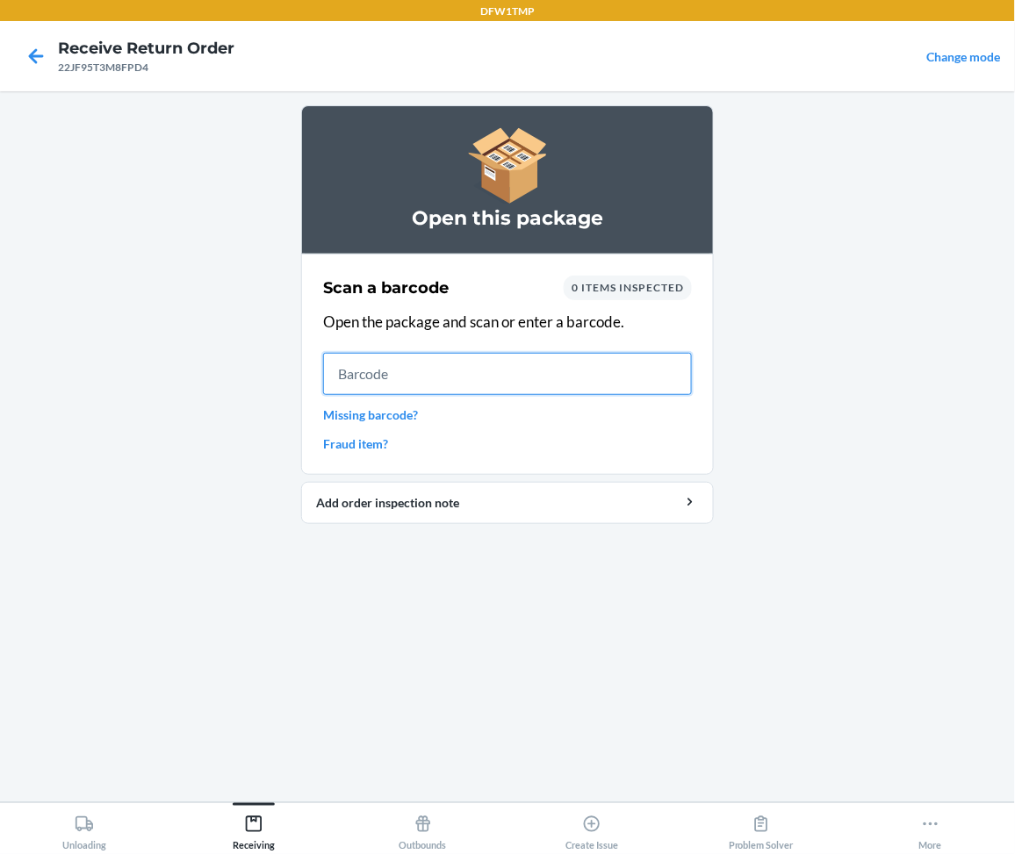
click at [525, 379] on input "text" at bounding box center [507, 374] width 369 height 42
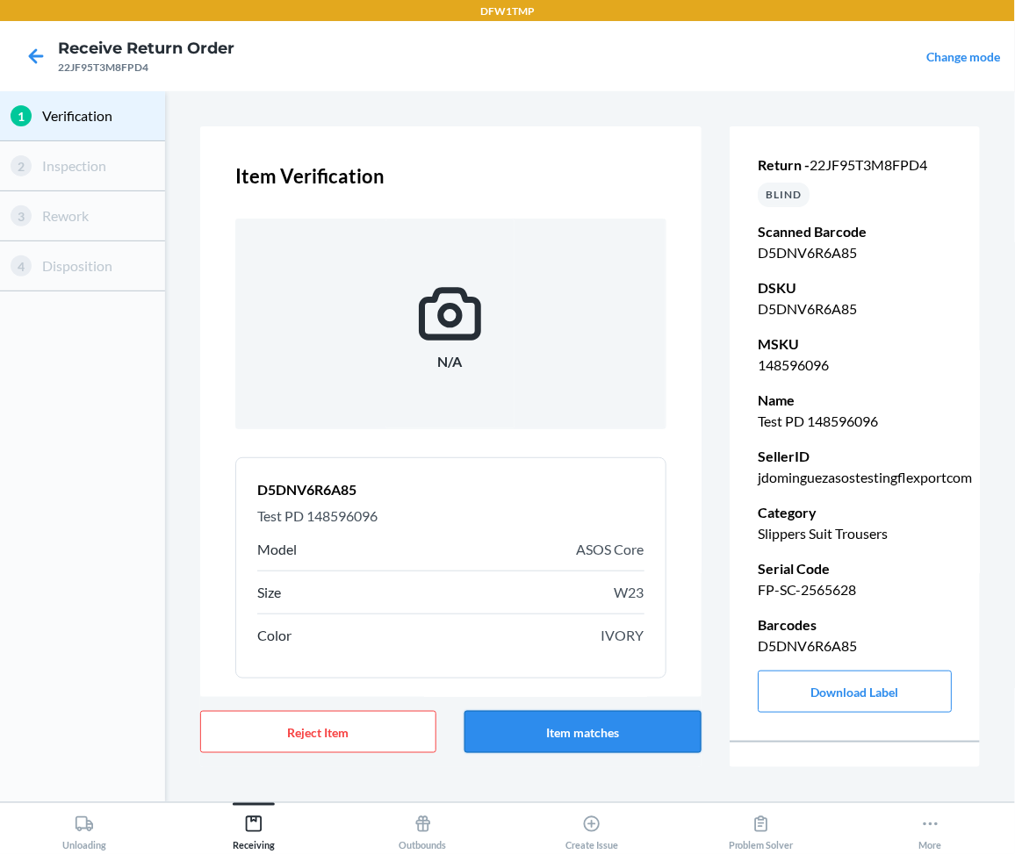
click at [578, 741] on button "Item matches" at bounding box center [582, 732] width 236 height 42
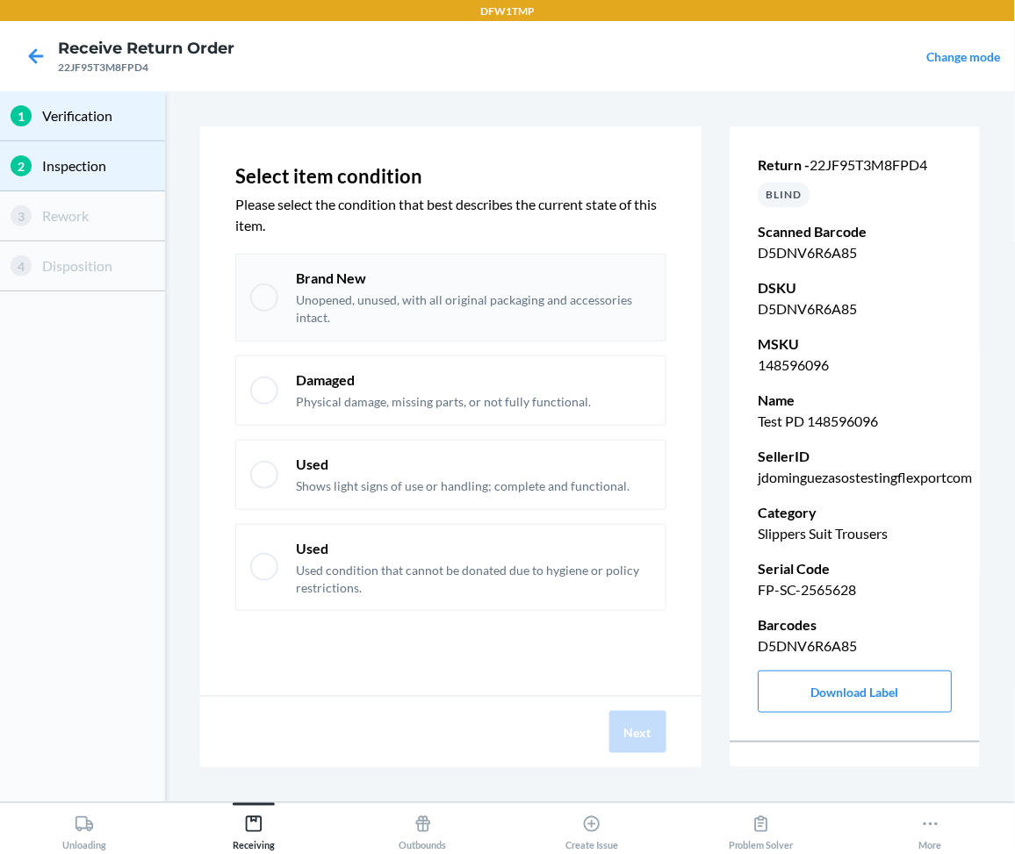
click at [614, 305] on p "Unopened, unused, with all original packaging and accessories intact." at bounding box center [473, 308] width 355 height 34
checkbox input "true"
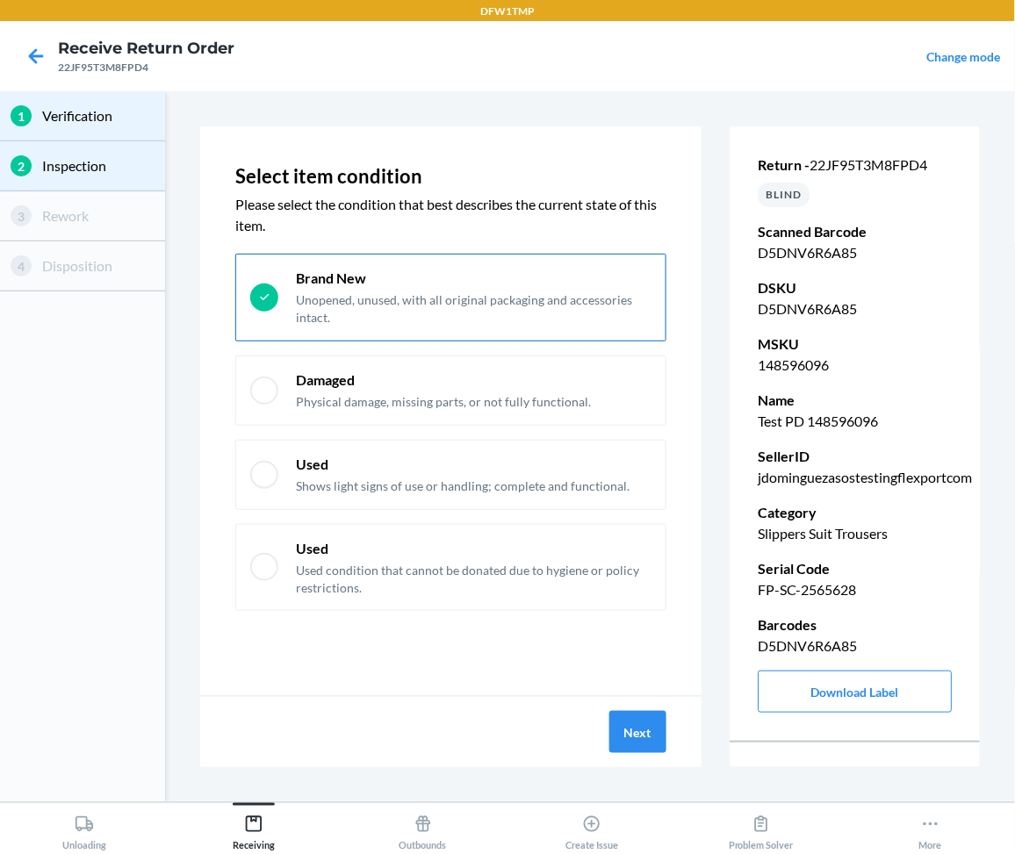
click at [639, 765] on div "Next" at bounding box center [450, 732] width 501 height 70
click at [639, 745] on button "Next" at bounding box center [637, 732] width 57 height 42
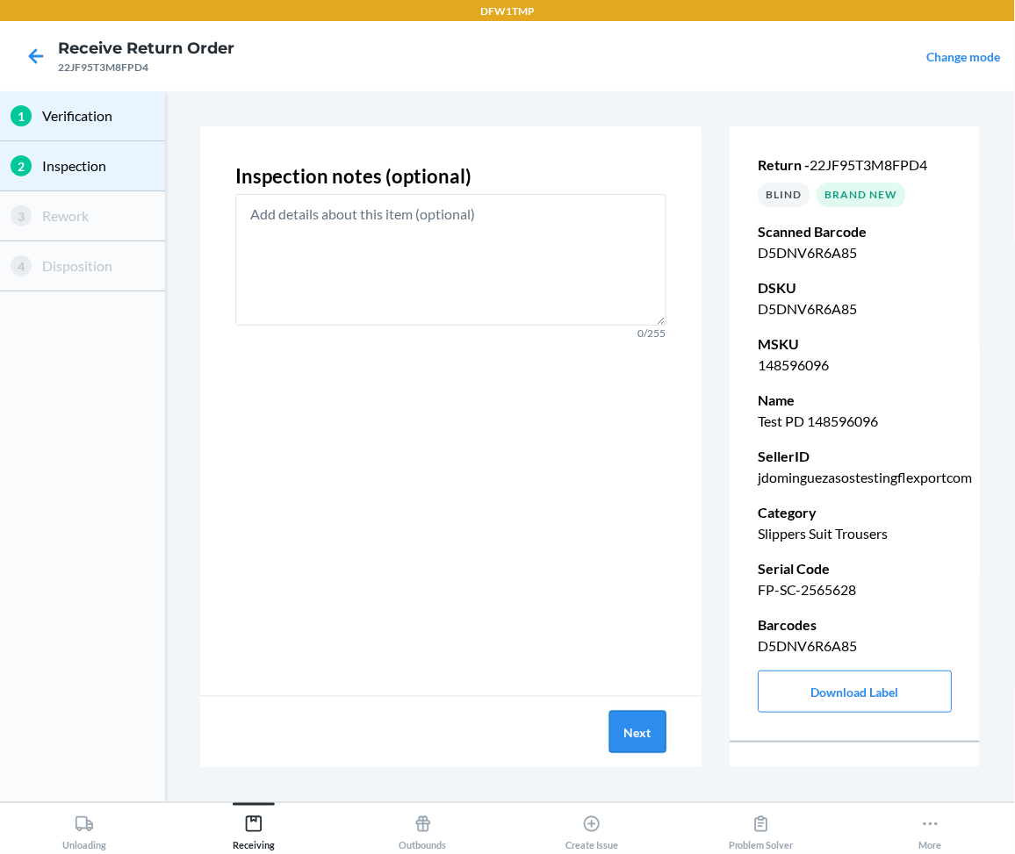
click at [657, 729] on button "Next" at bounding box center [637, 732] width 57 height 42
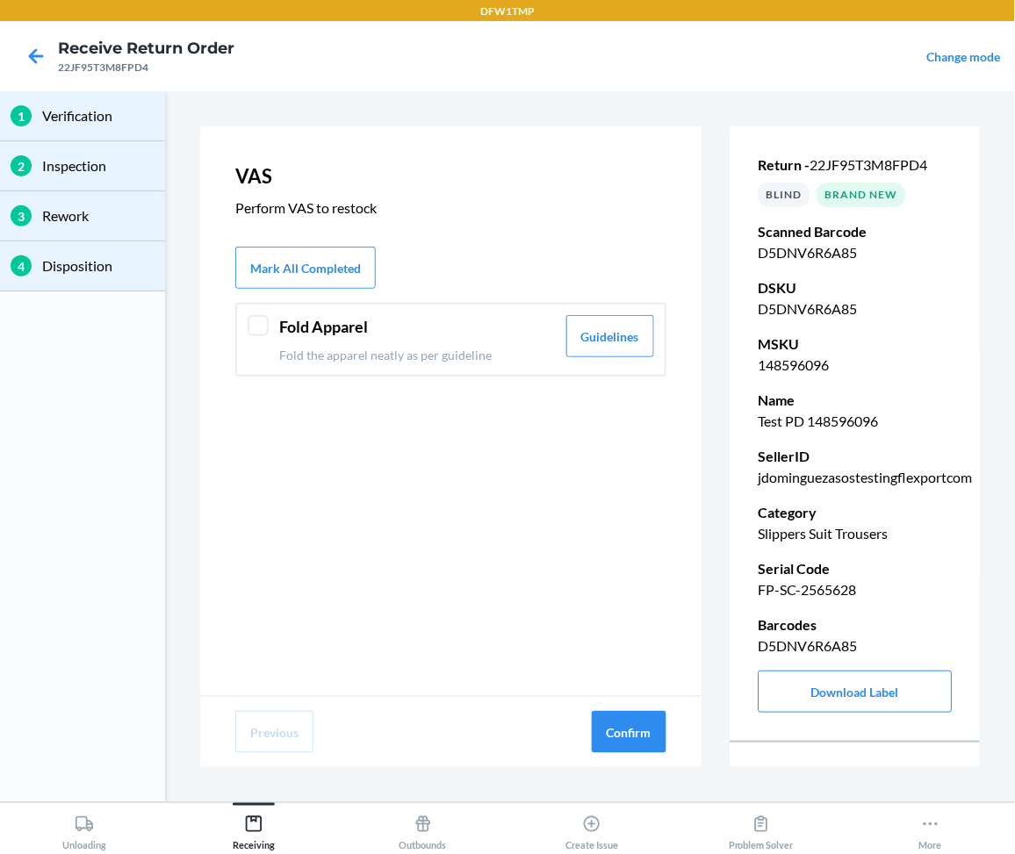
click at [528, 331] on header "Fold Apparel" at bounding box center [417, 327] width 276 height 24
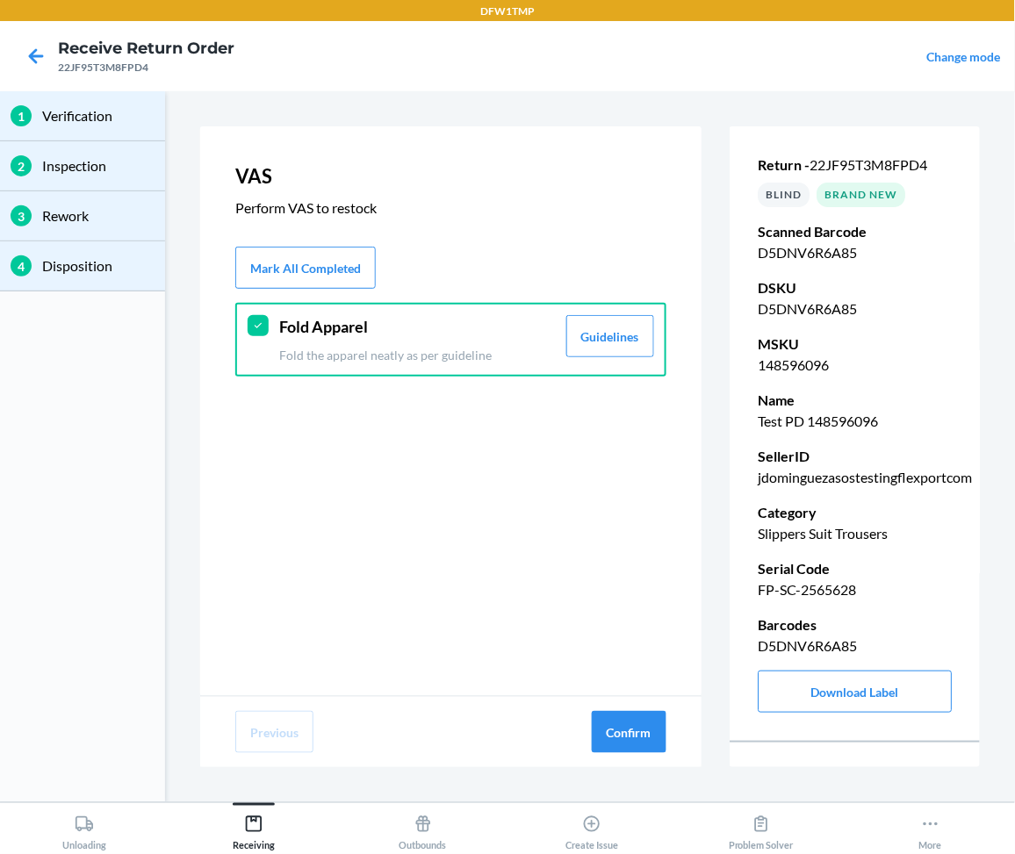
click at [381, 269] on div "Mark All Completed" at bounding box center [450, 268] width 431 height 42
click at [362, 266] on button "Mark All Completed" at bounding box center [305, 268] width 140 height 42
click at [648, 725] on button "Confirm" at bounding box center [629, 732] width 75 height 42
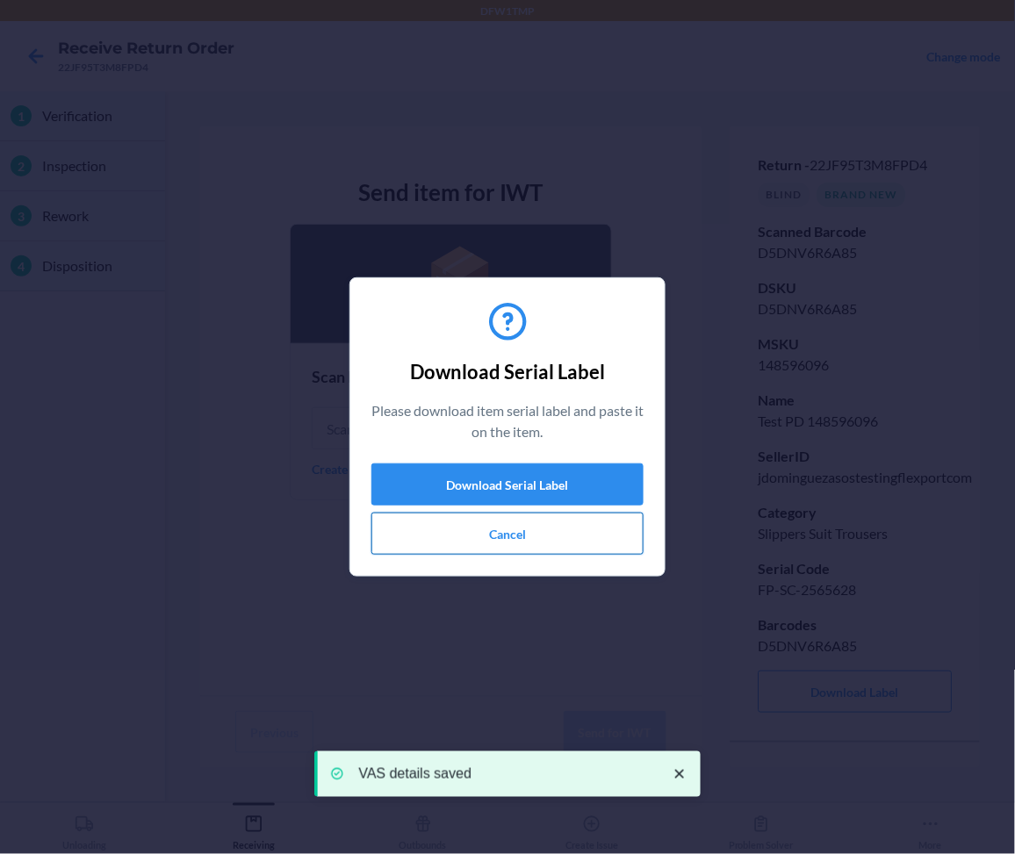
click at [549, 535] on button "Cancel" at bounding box center [507, 534] width 272 height 42
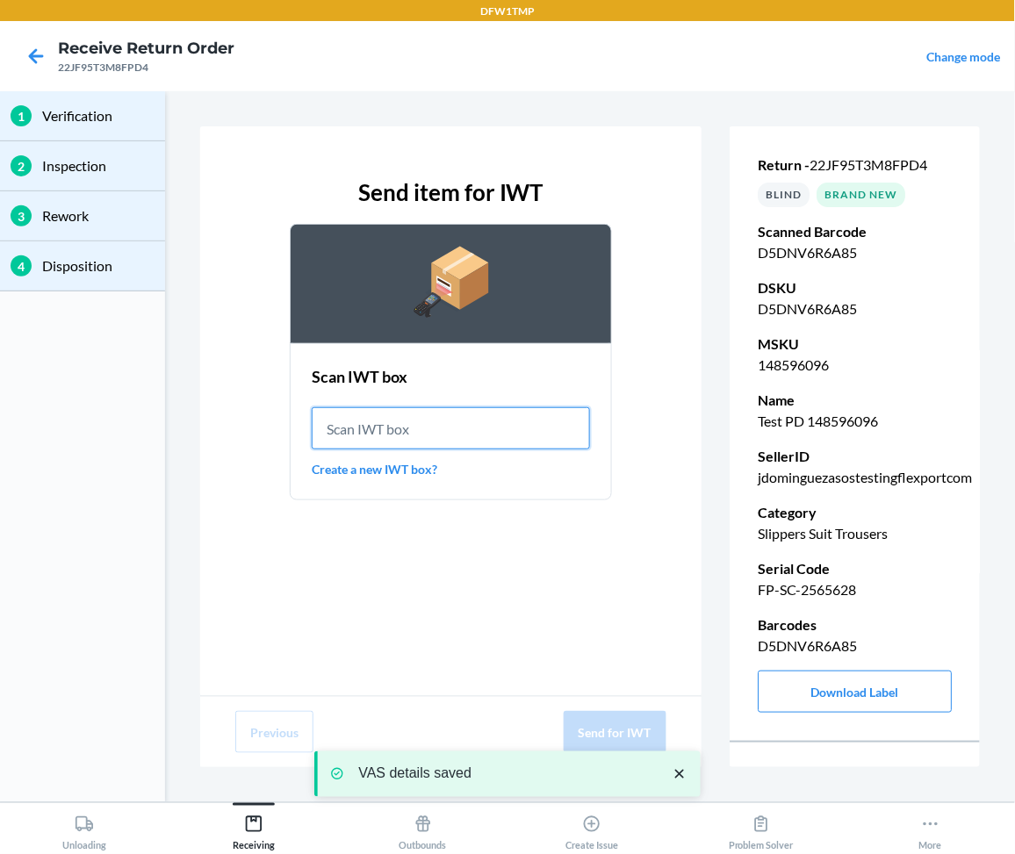
click at [432, 427] on input "text" at bounding box center [451, 428] width 278 height 42
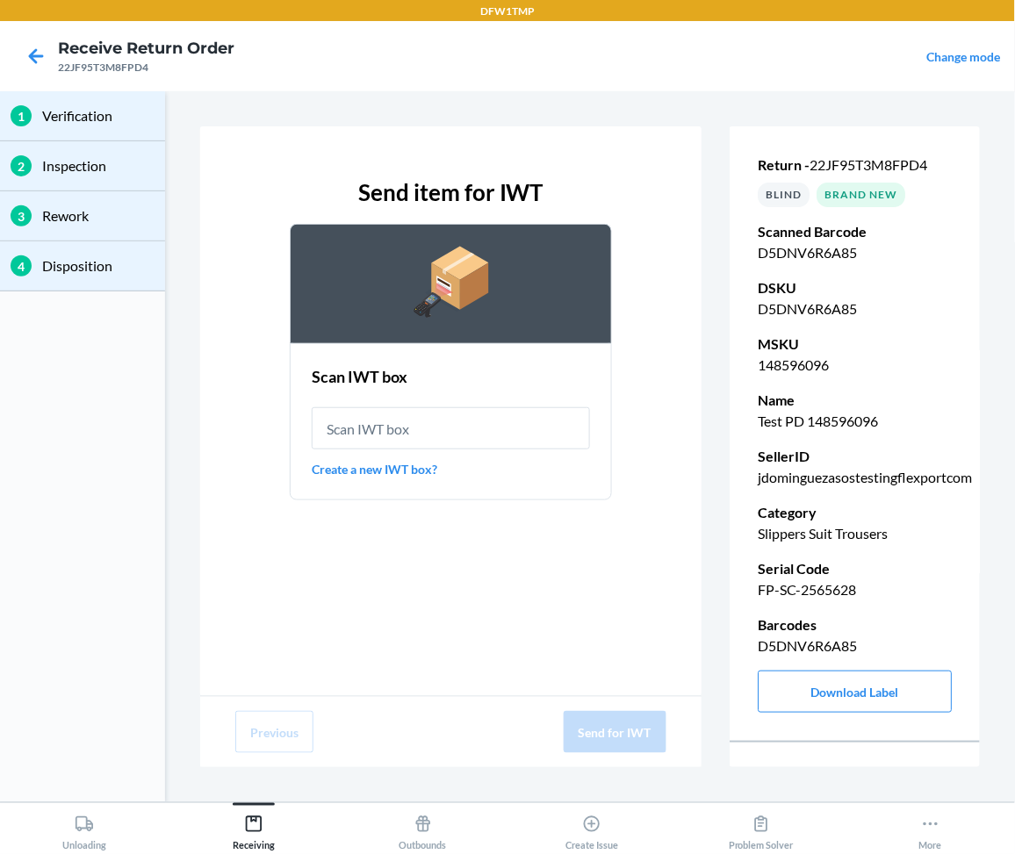
click at [387, 466] on link "Create a new IWT box?" at bounding box center [451, 469] width 278 height 18
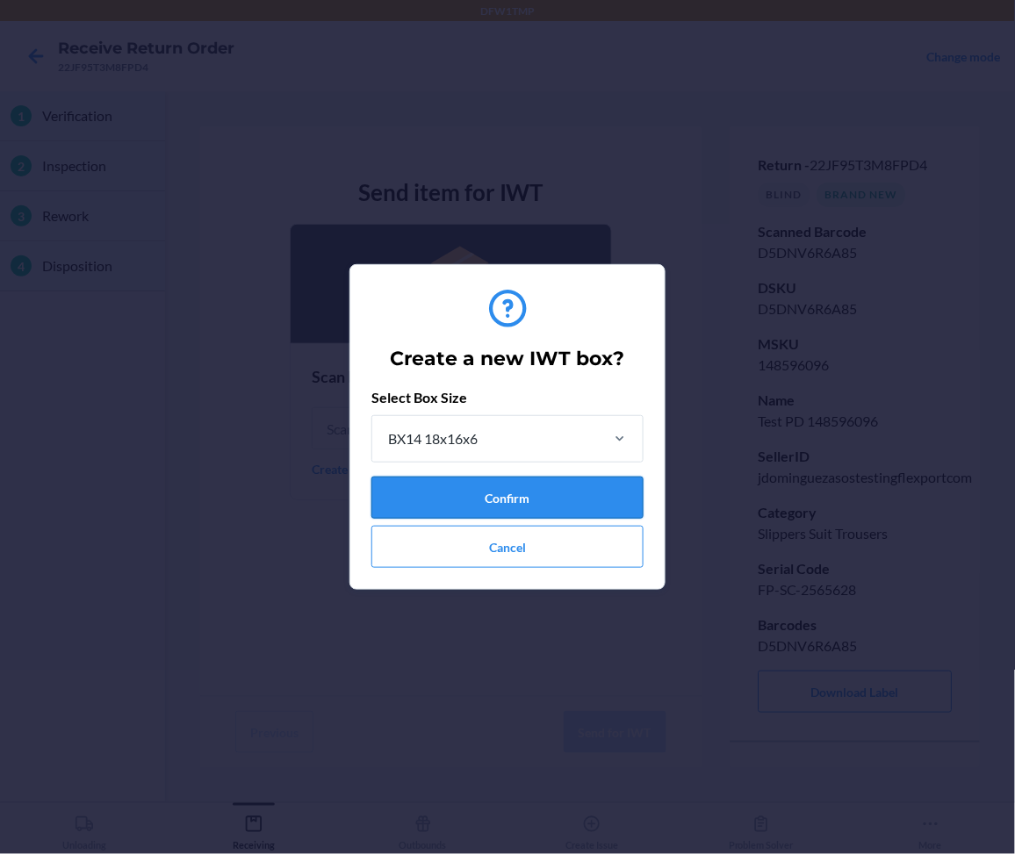
click at [484, 499] on button "Confirm" at bounding box center [507, 498] width 272 height 42
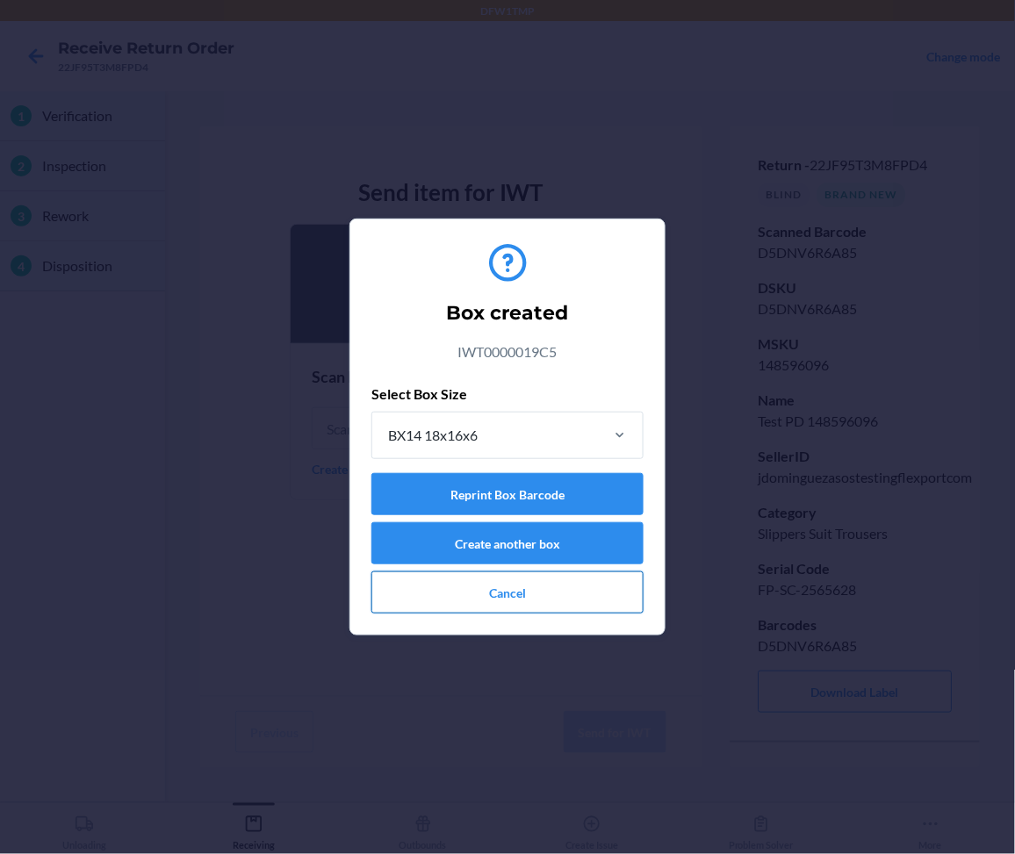
click at [566, 599] on button "Cancel" at bounding box center [507, 592] width 272 height 42
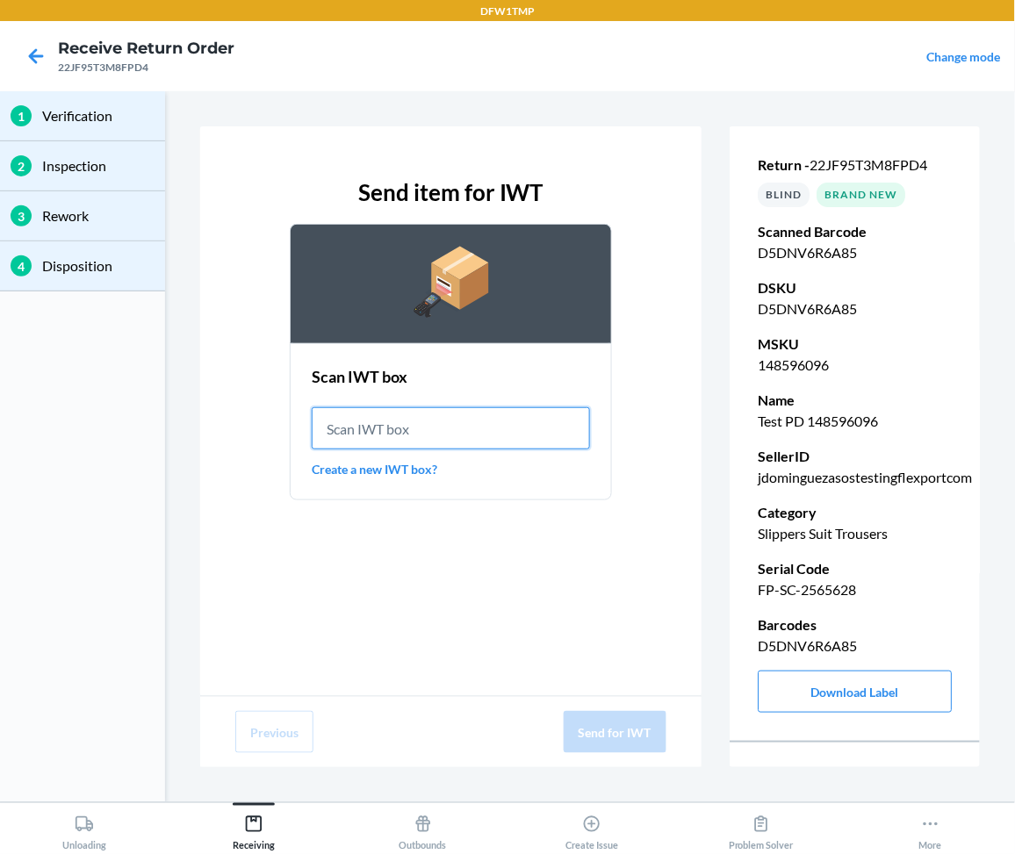
click at [507, 435] on input "text" at bounding box center [451, 428] width 278 height 42
paste input "IWT0000019C5"
type input "IWT0000019C5"
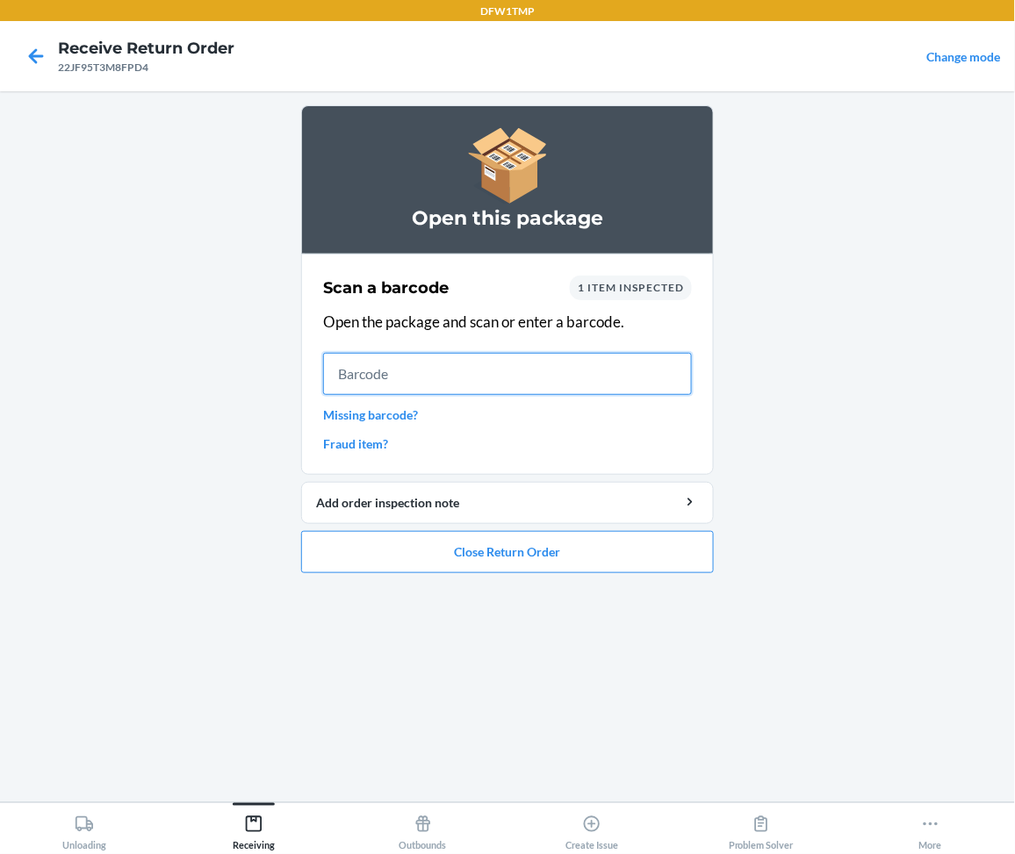
click at [459, 361] on input "text" at bounding box center [507, 374] width 369 height 42
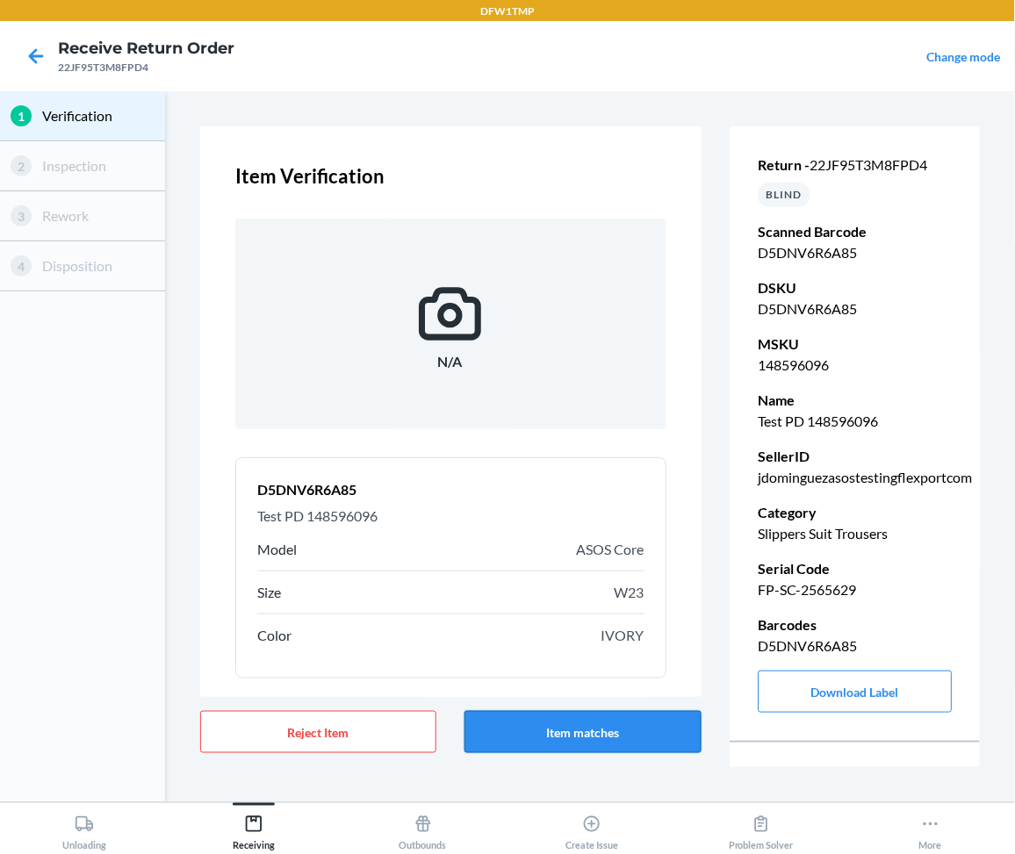
click at [539, 736] on button "Item matches" at bounding box center [582, 732] width 236 height 42
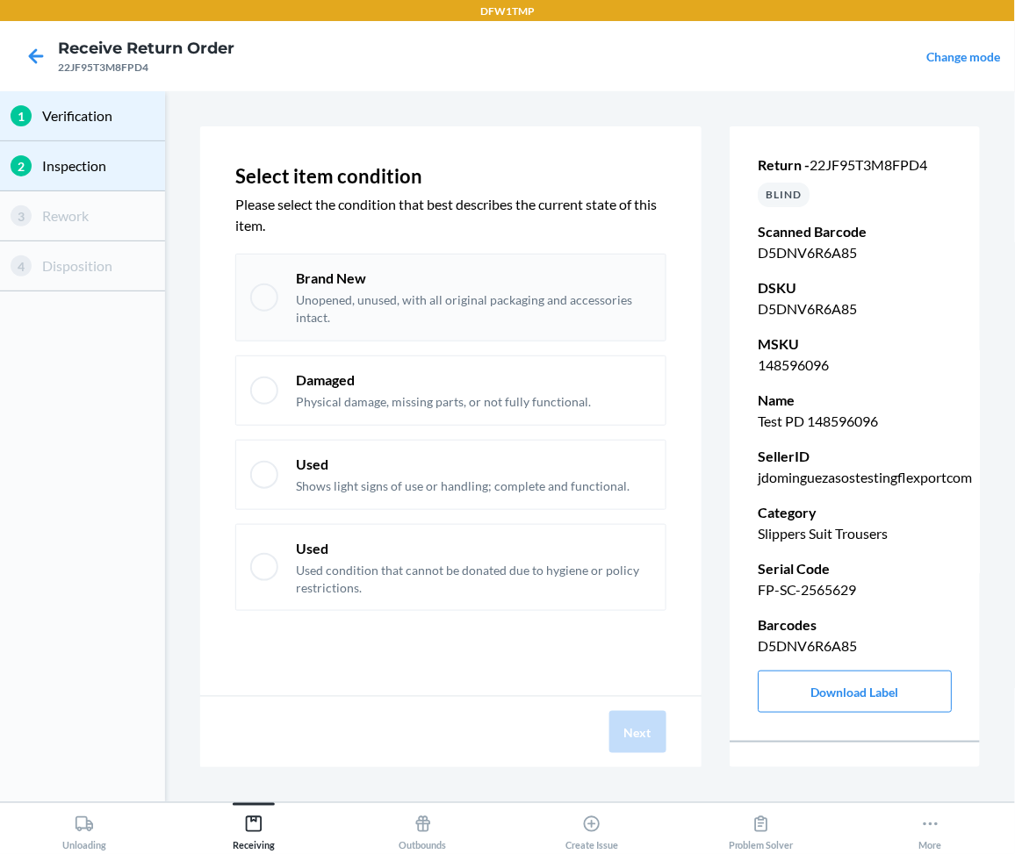
click at [451, 293] on p "Unopened, unused, with all original packaging and accessories intact." at bounding box center [473, 308] width 355 height 34
checkbox input "true"
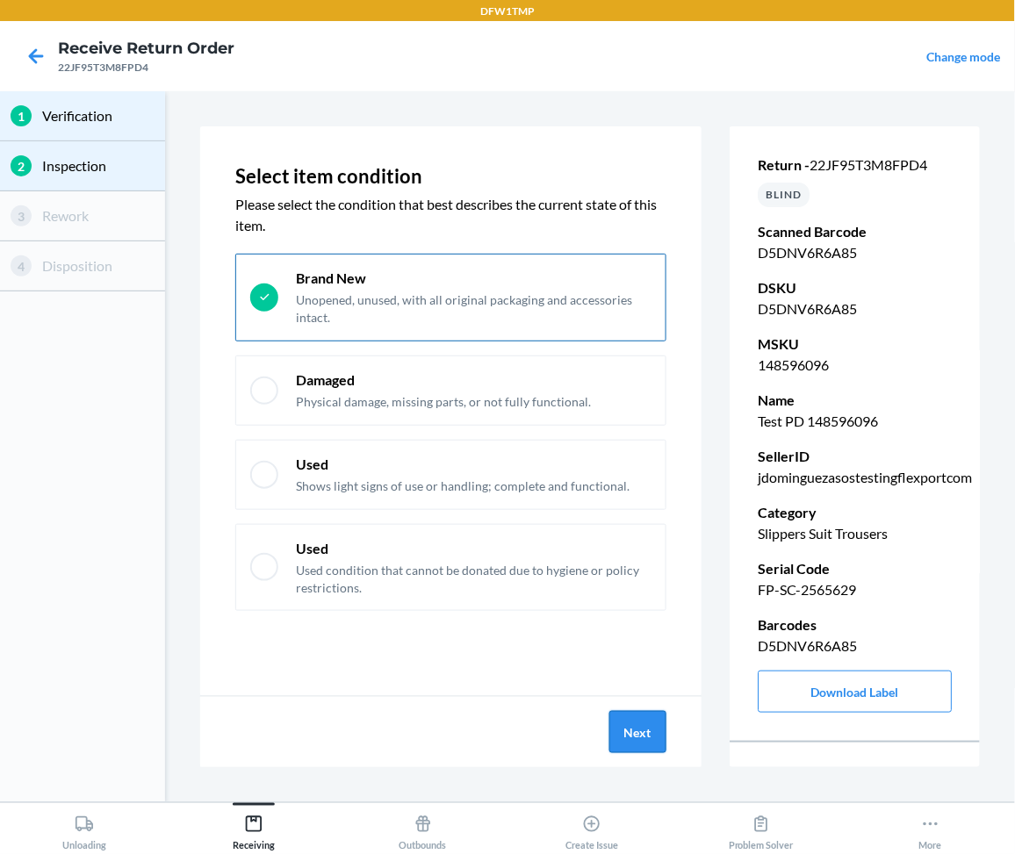
click at [643, 720] on button "Next" at bounding box center [637, 732] width 57 height 42
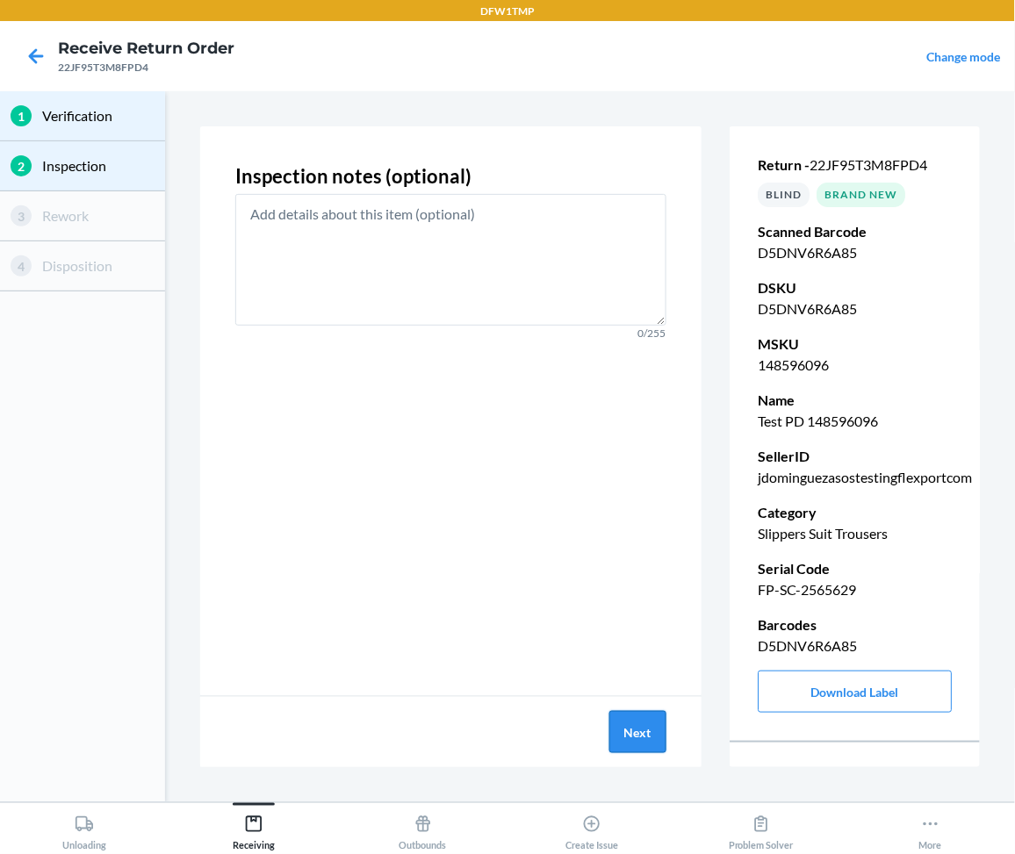
click at [643, 720] on button "Next" at bounding box center [637, 732] width 57 height 42
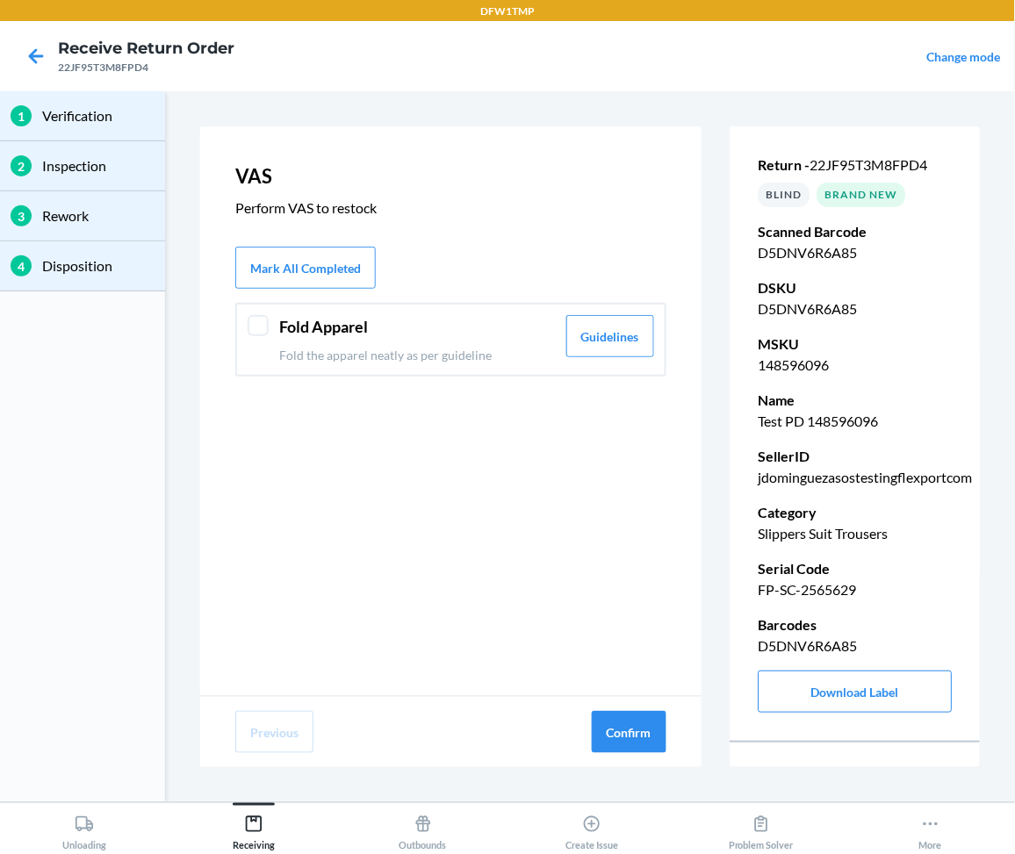
click at [449, 319] on header "Fold Apparel" at bounding box center [417, 327] width 276 height 24
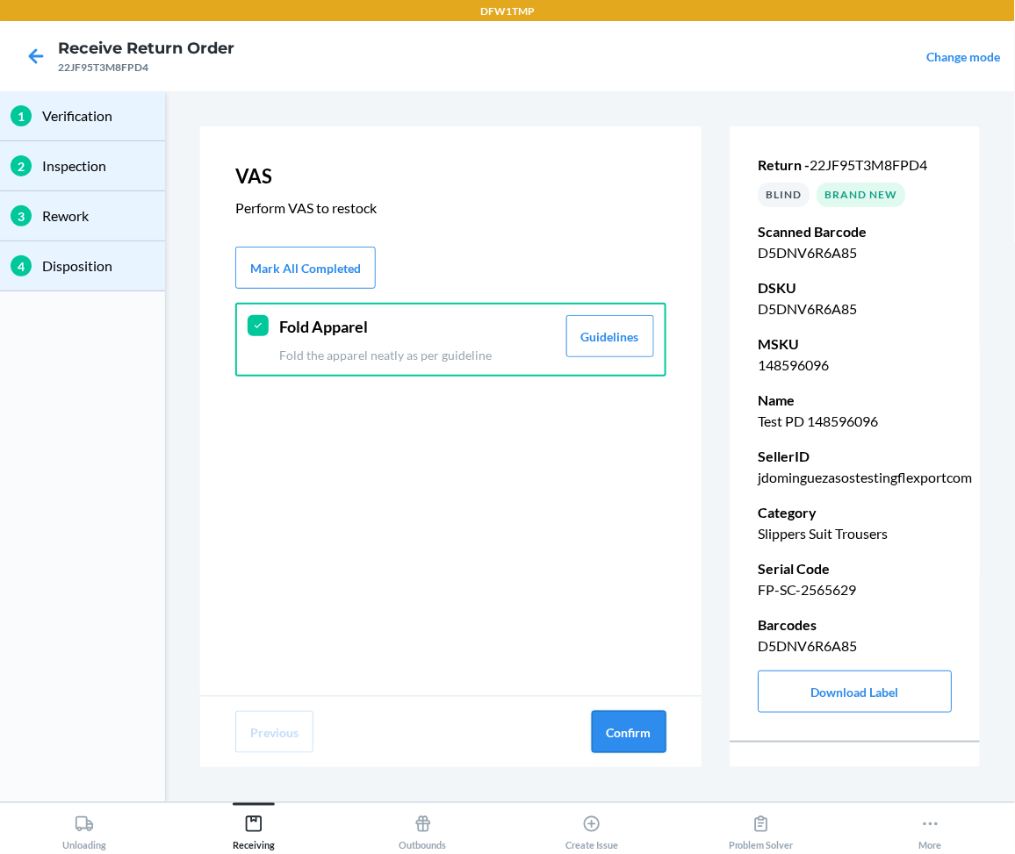
click at [639, 732] on button "Confirm" at bounding box center [629, 732] width 75 height 42
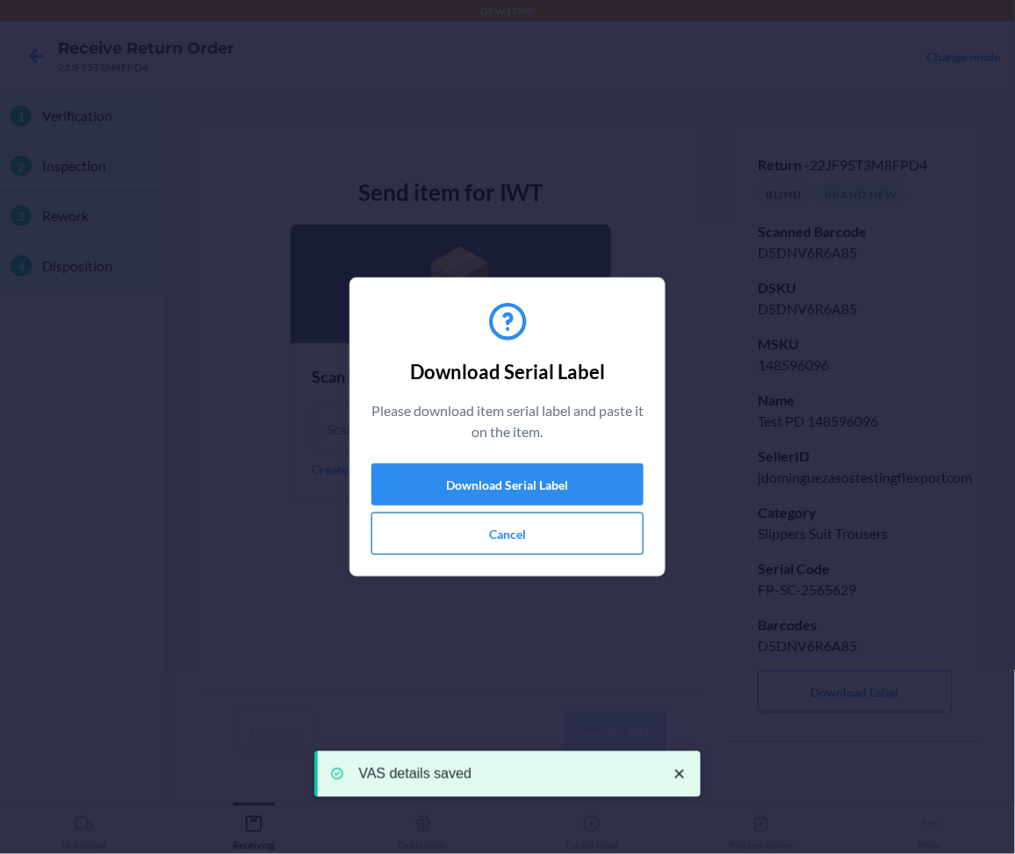
click at [508, 535] on button "Cancel" at bounding box center [507, 534] width 272 height 42
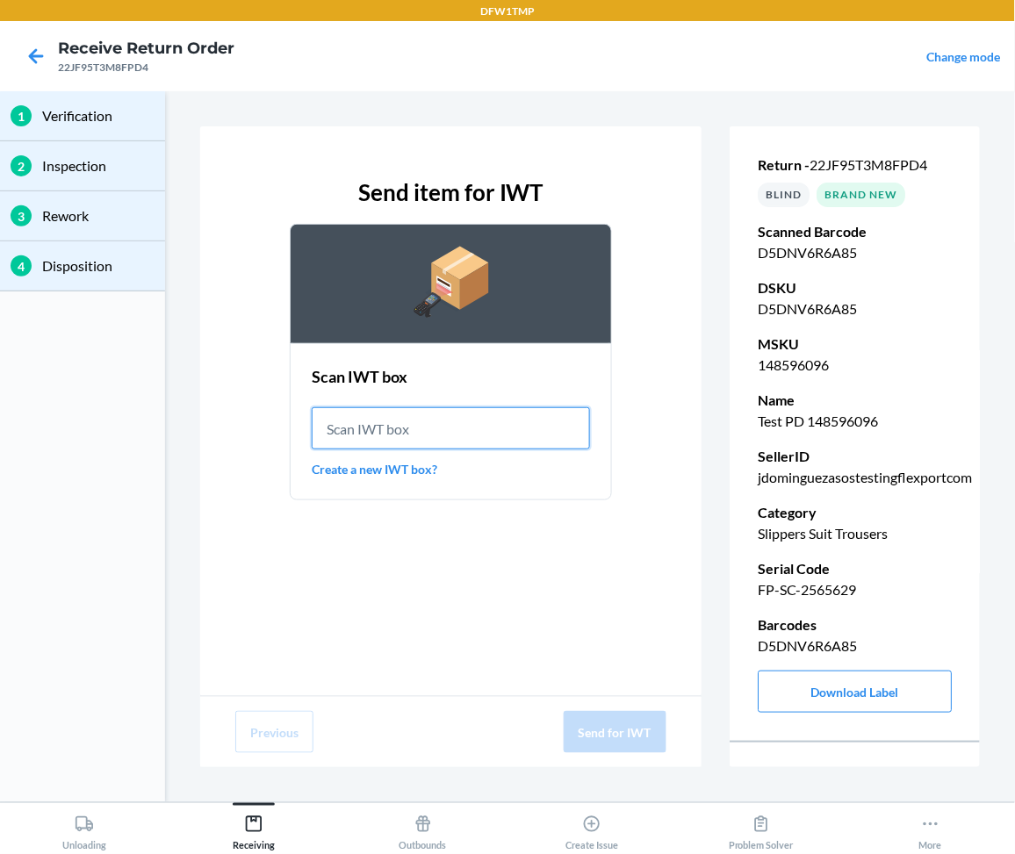
click at [429, 448] on input "text" at bounding box center [451, 428] width 278 height 42
paste input "IWT0000019C5"
type input "IWT0000019C5"
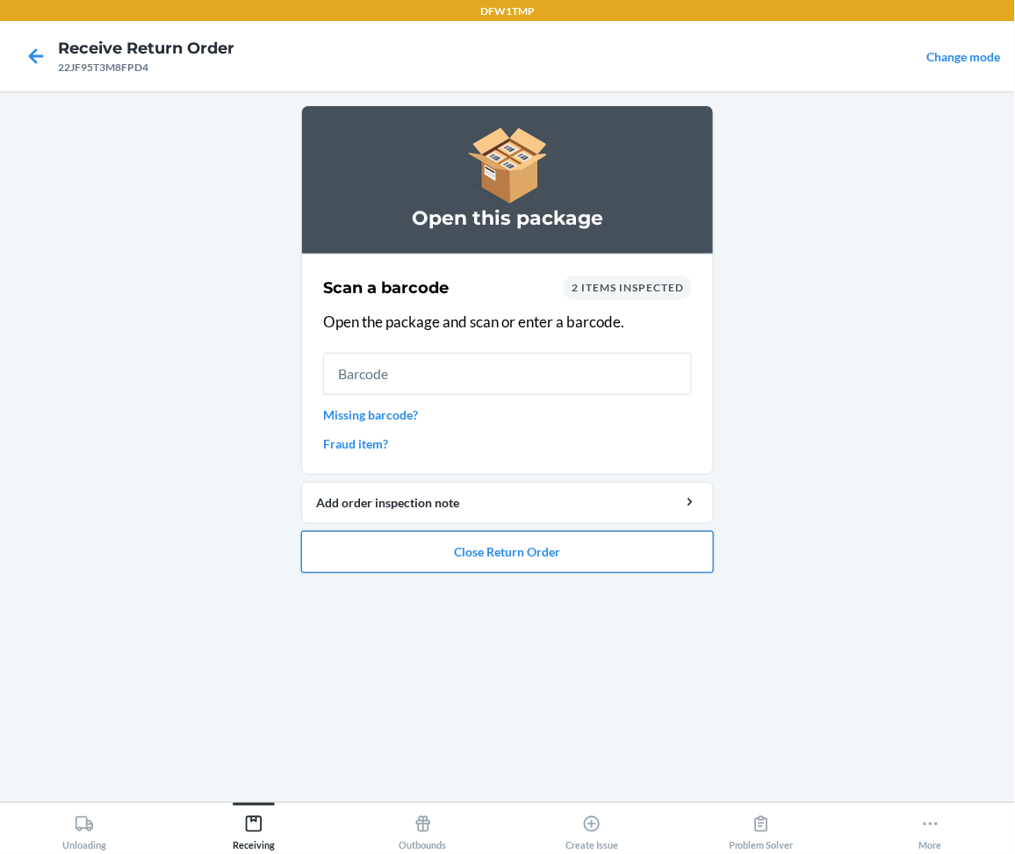
click at [548, 564] on button "Close Return Order" at bounding box center [507, 552] width 413 height 42
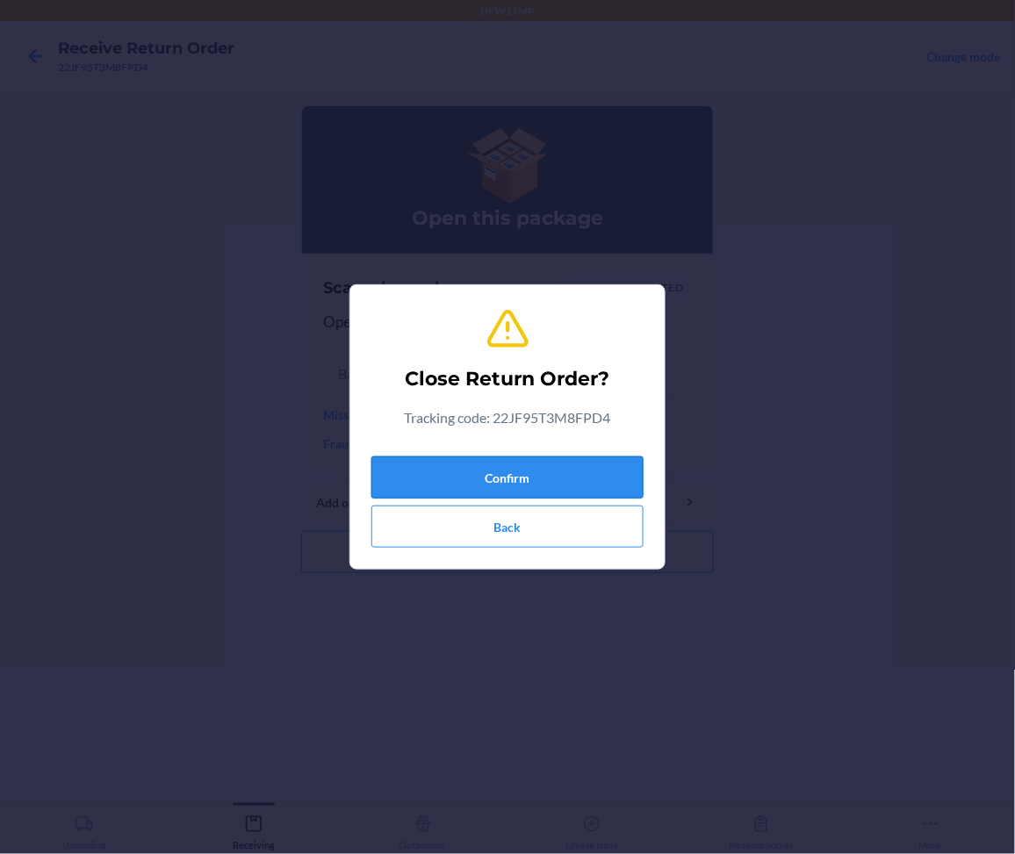
click at [551, 484] on button "Confirm" at bounding box center [507, 477] width 272 height 42
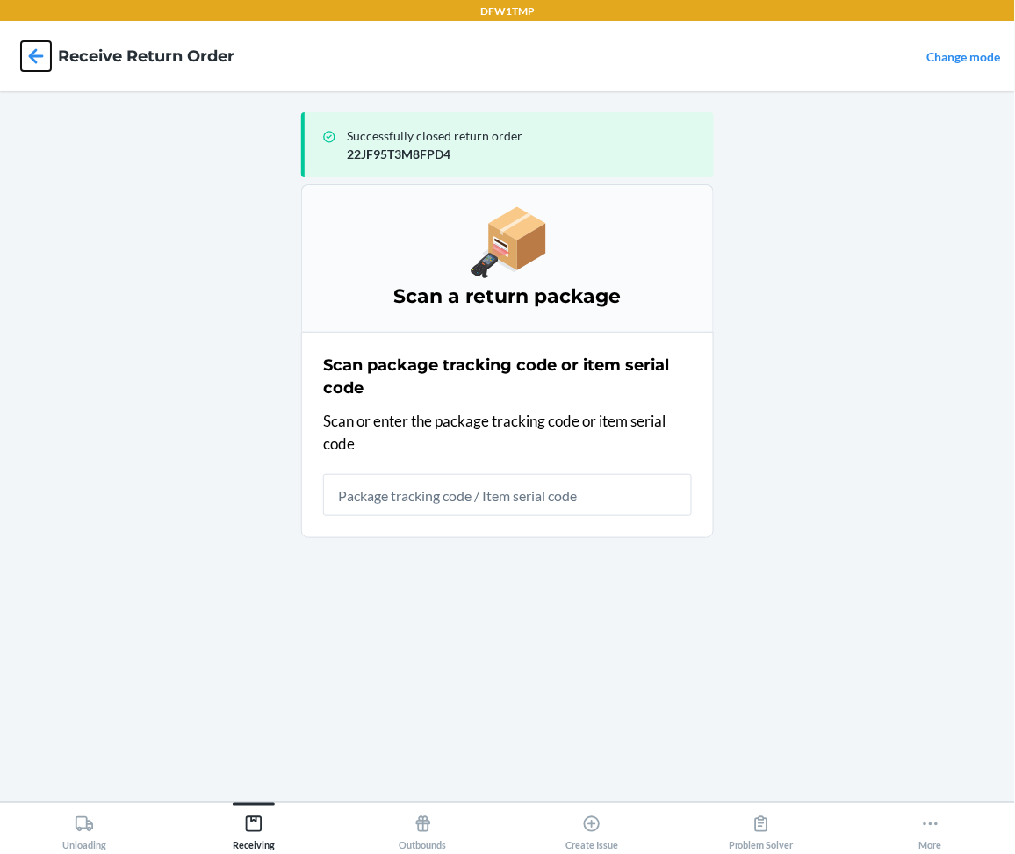
click at [38, 56] on icon at bounding box center [36, 55] width 15 height 15
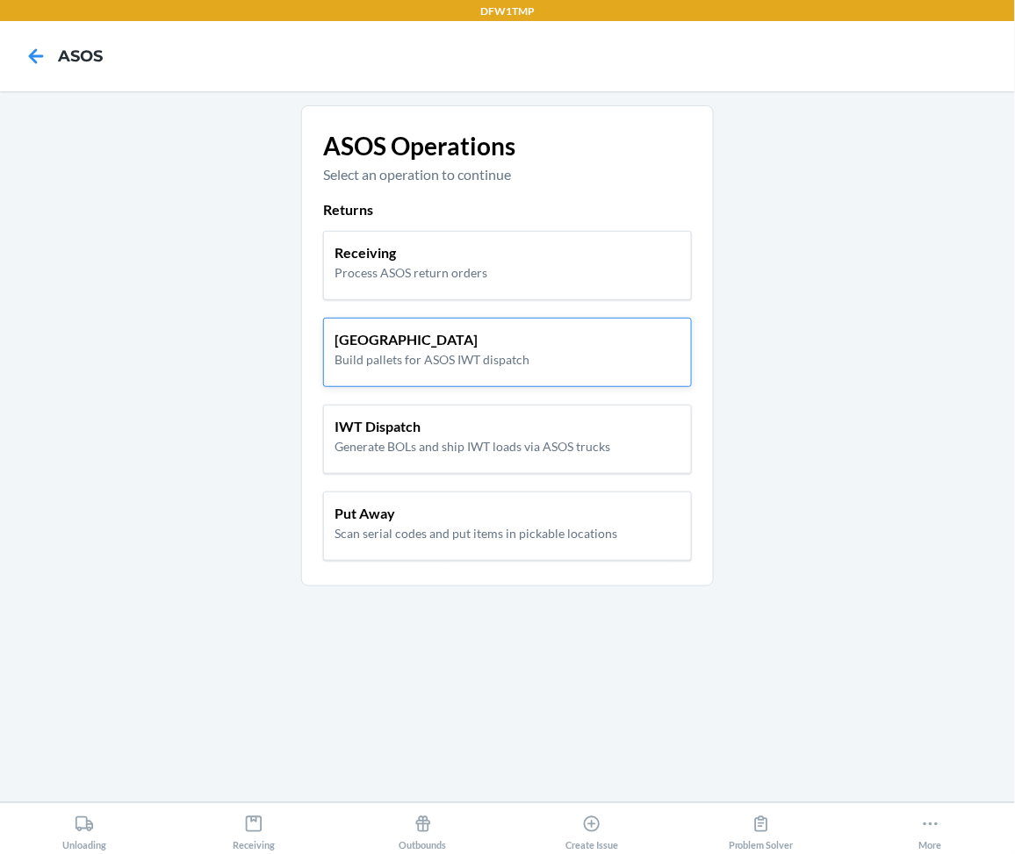
click at [465, 343] on p "[GEOGRAPHIC_DATA]" at bounding box center [431, 339] width 195 height 21
